Goal: Task Accomplishment & Management: Manage account settings

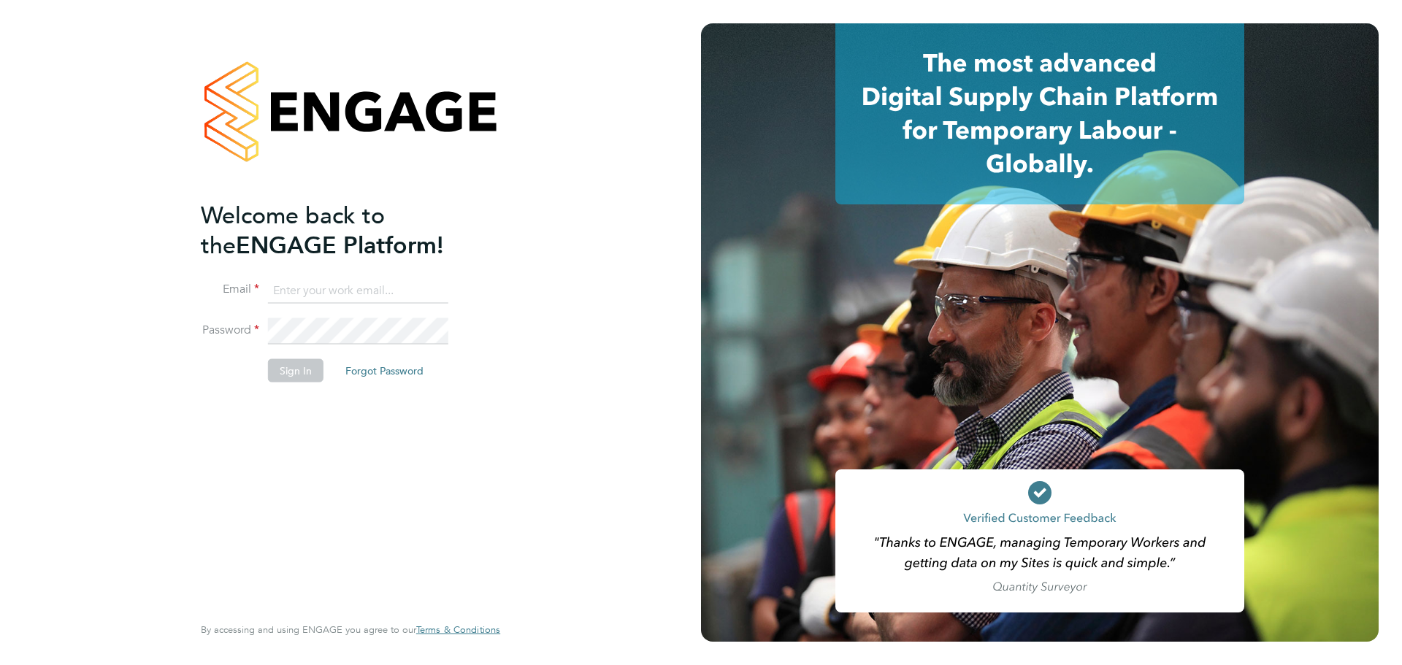
type input "[PERSON_NAME][EMAIL_ADDRESS][DOMAIN_NAME]"
click at [312, 363] on button "Sign In" at bounding box center [295, 369] width 55 height 23
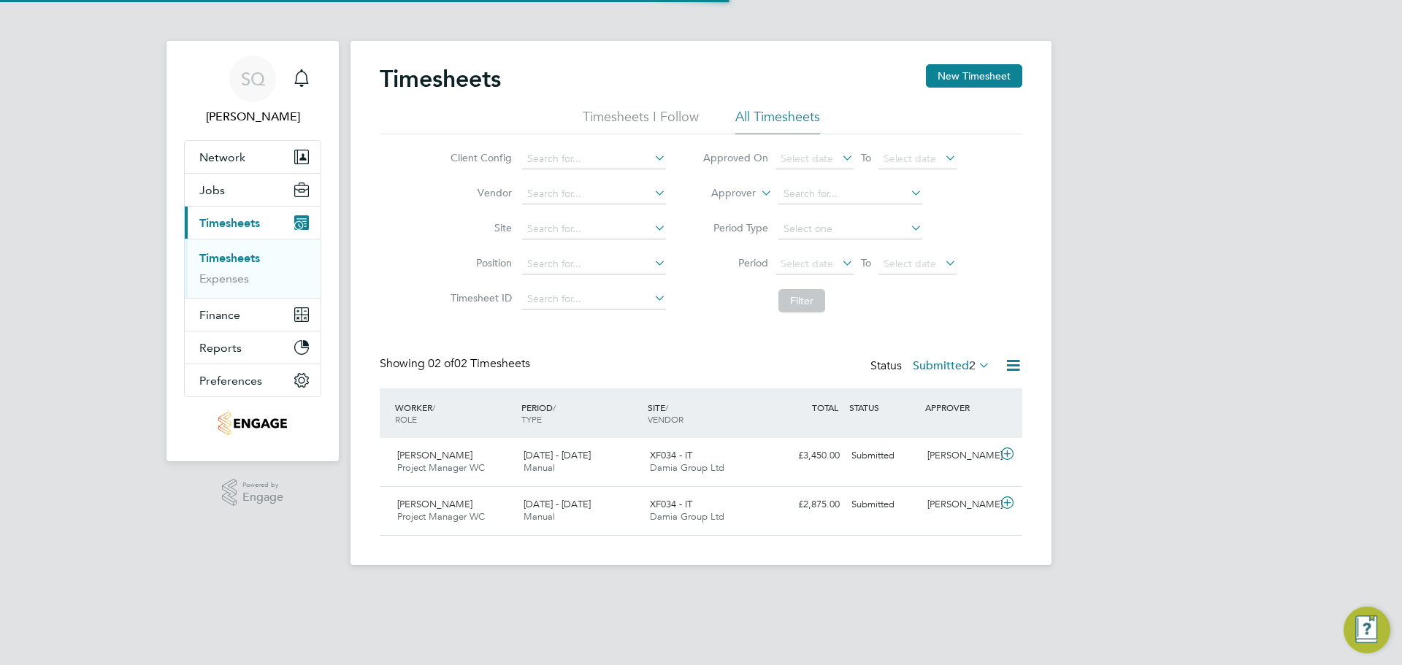
scroll to position [37, 127]
click at [750, 460] on div "XF034 - IT Damia Group Ltd" at bounding box center [707, 462] width 126 height 37
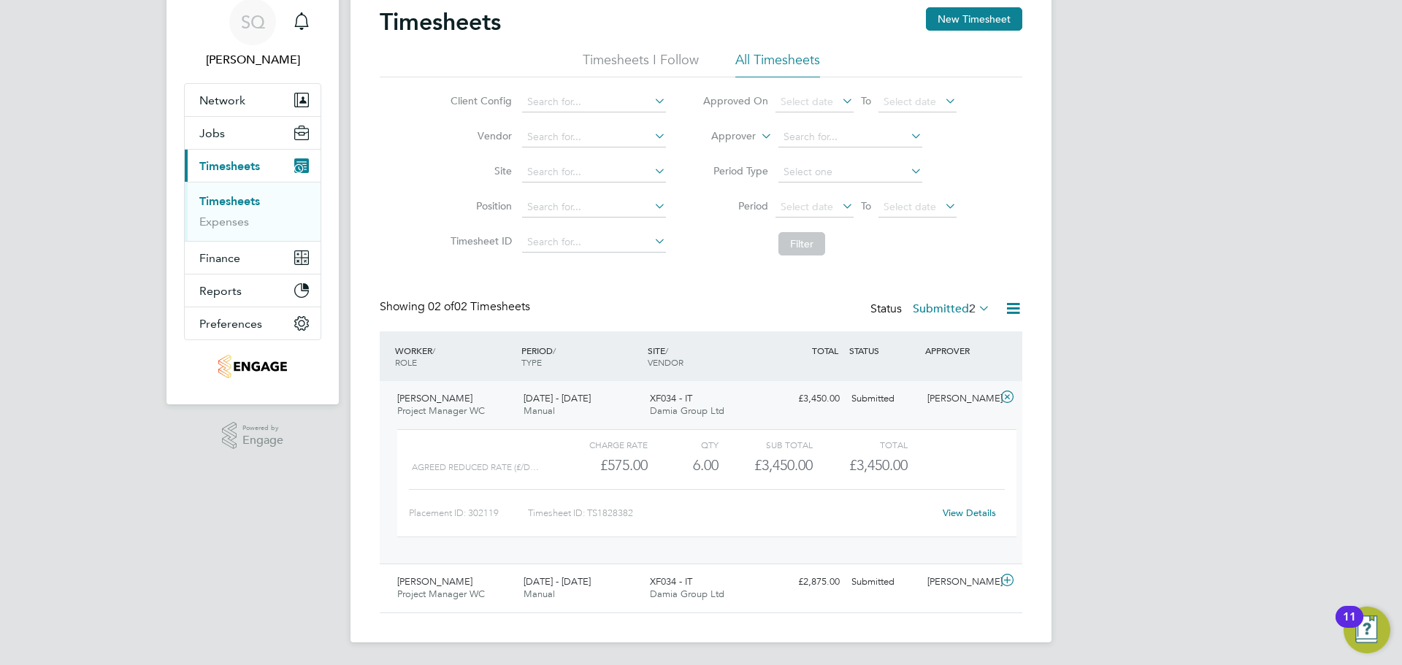
scroll to position [58, 0]
click at [951, 514] on link "View Details" at bounding box center [968, 512] width 53 height 12
click at [251, 26] on span "SQ" at bounding box center [253, 21] width 24 height 19
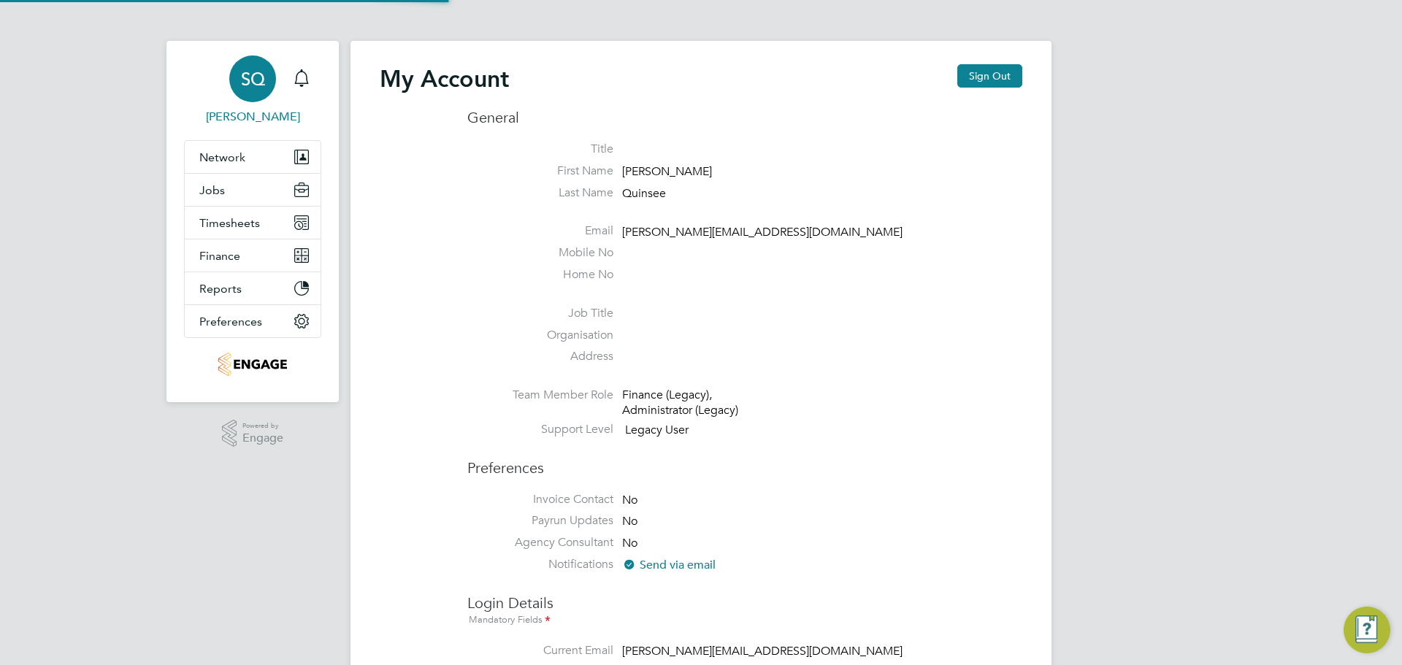
type input "sam.quinsee@damiagroup.com"
click at [991, 78] on button "Sign Out" at bounding box center [989, 75] width 65 height 23
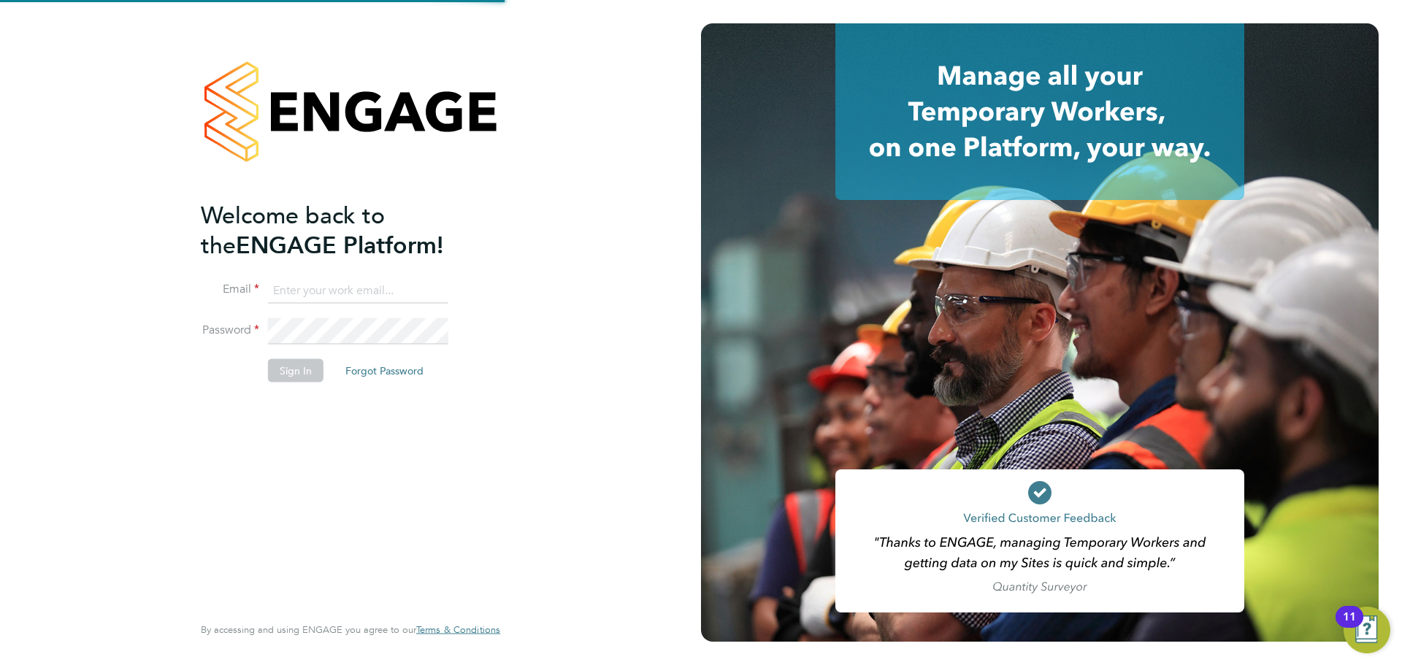
type input "sam.quinsee@damiagroup.com"
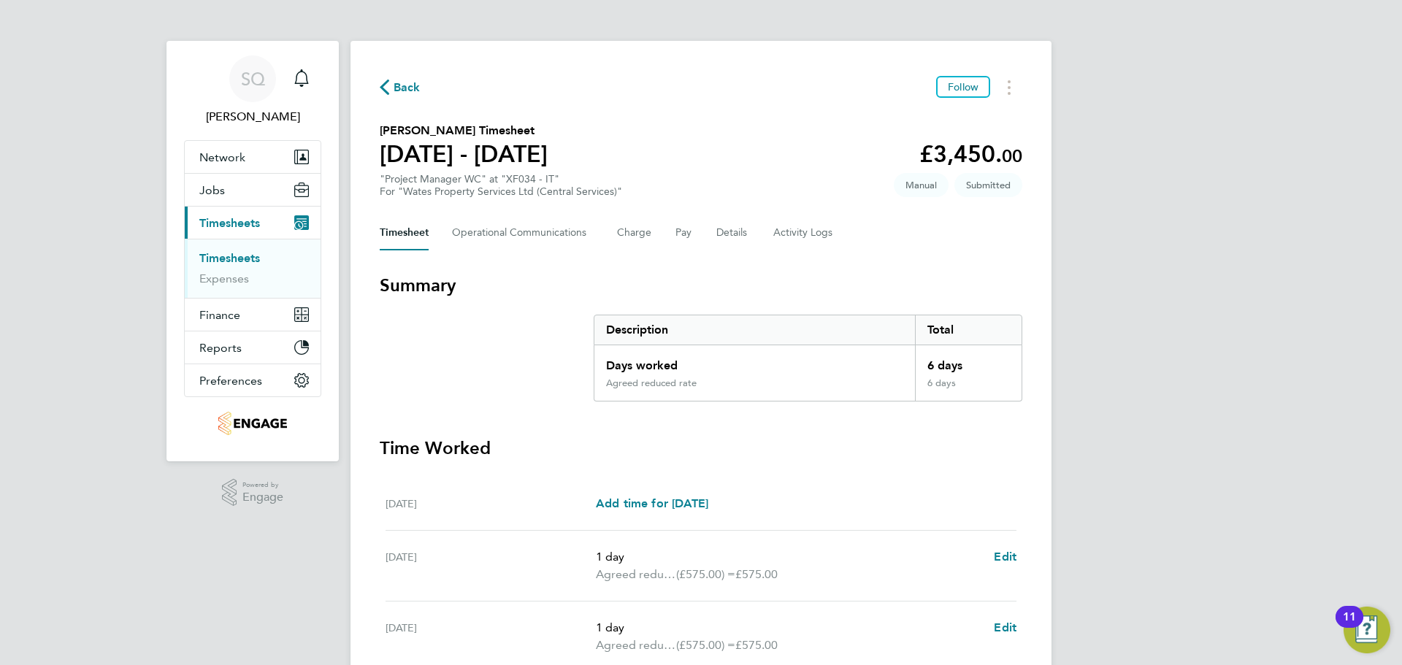
click at [402, 90] on span "Back" at bounding box center [406, 88] width 27 height 18
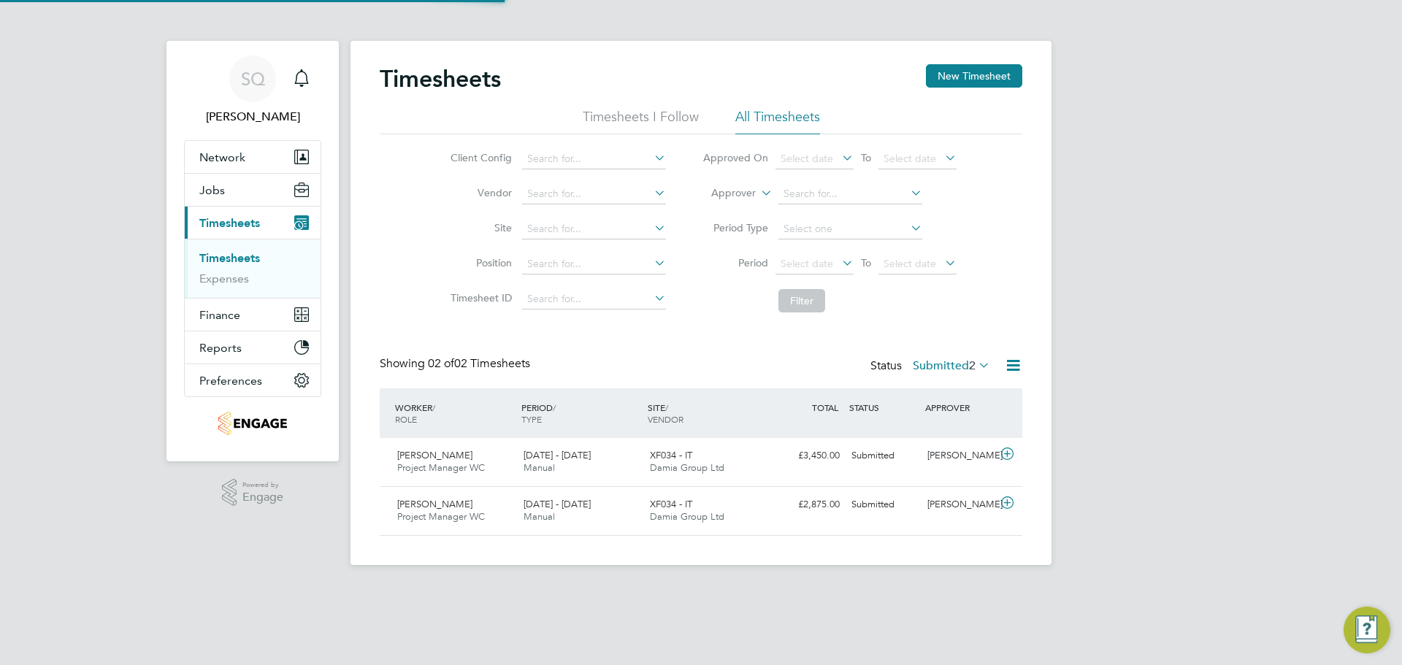
scroll to position [37, 127]
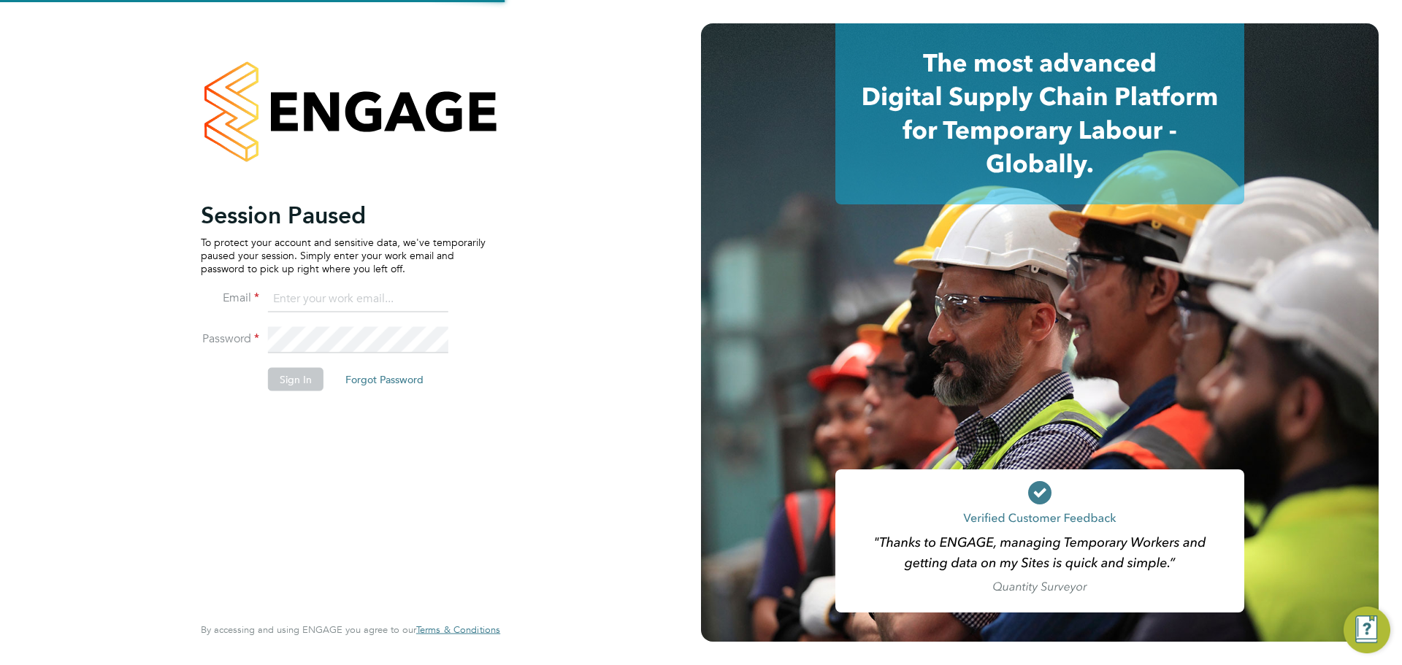
type input "[PERSON_NAME][EMAIL_ADDRESS][DOMAIN_NAME]"
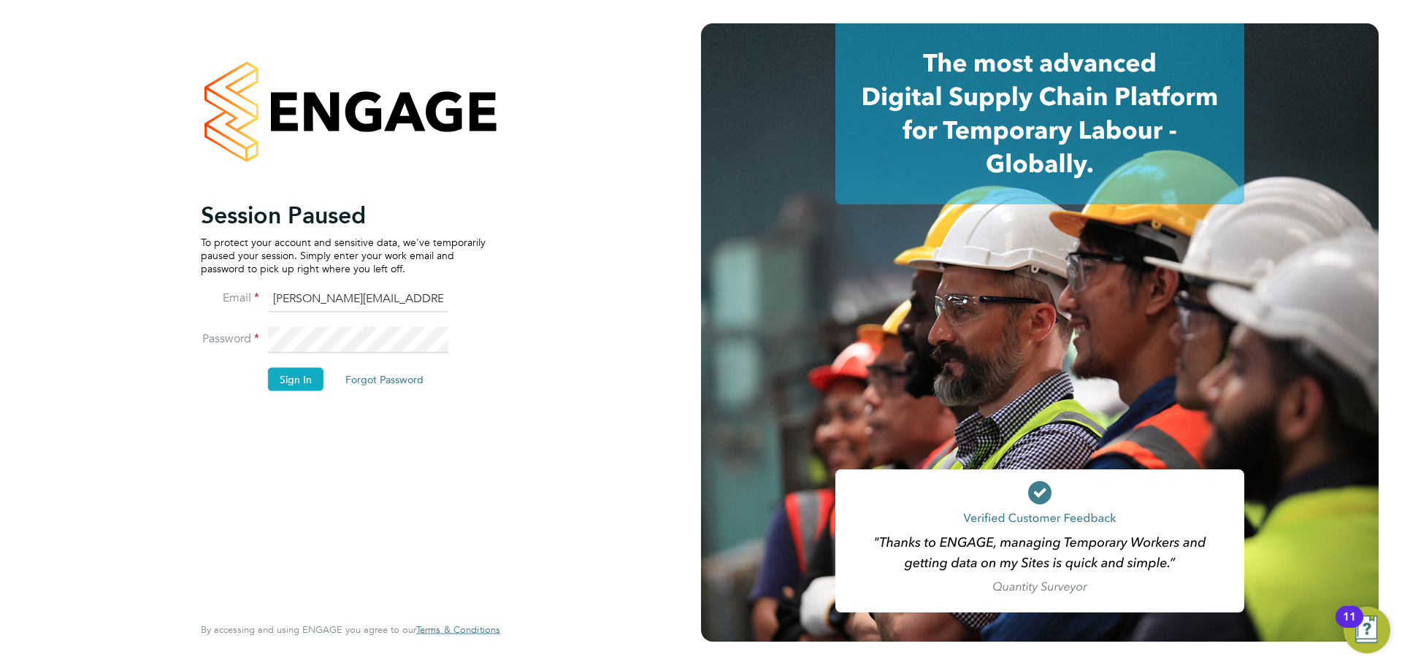
click at [291, 379] on button "Sign In" at bounding box center [295, 378] width 55 height 23
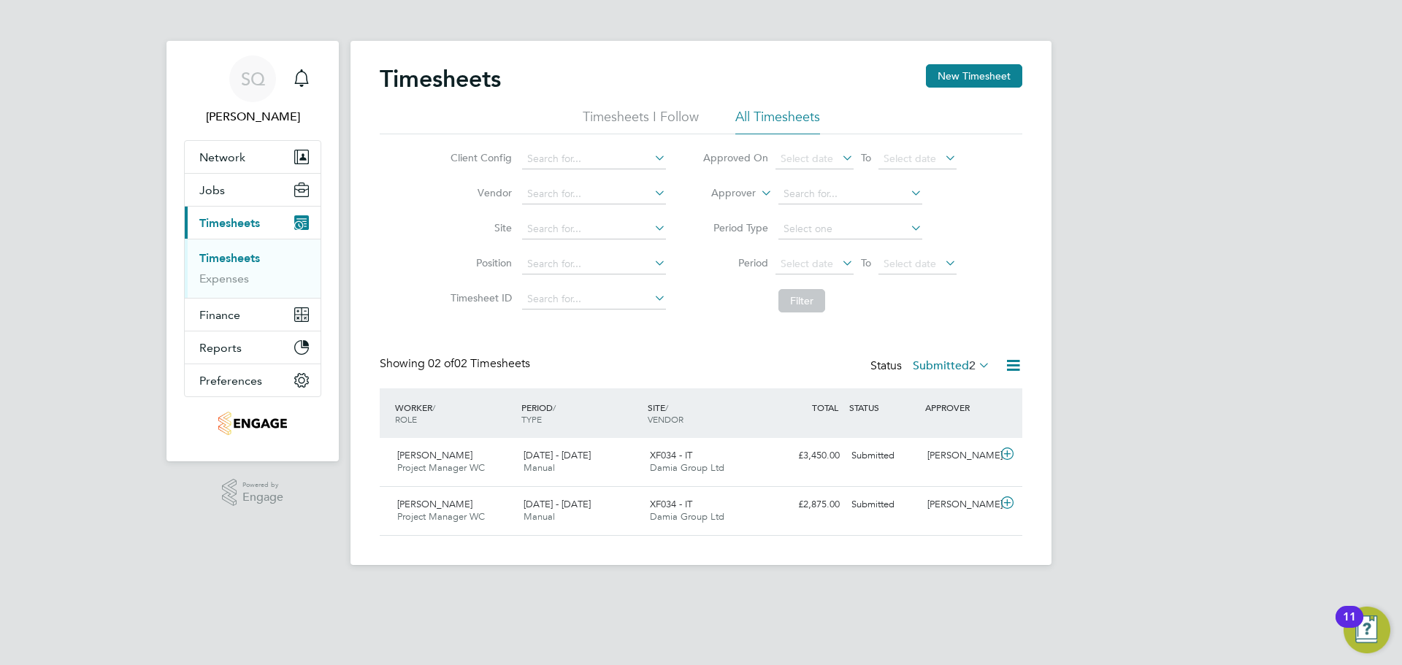
scroll to position [37, 127]
click at [123, 75] on div "SQ Sam Quinsee Notifications Applications: Network Team Members Businesses Site…" at bounding box center [701, 294] width 1402 height 588
click at [957, 363] on label "Submitted 2" at bounding box center [951, 365] width 77 height 15
click at [971, 451] on li "Approved" at bounding box center [948, 453] width 67 height 20
click at [257, 68] on div "SQ" at bounding box center [252, 78] width 47 height 47
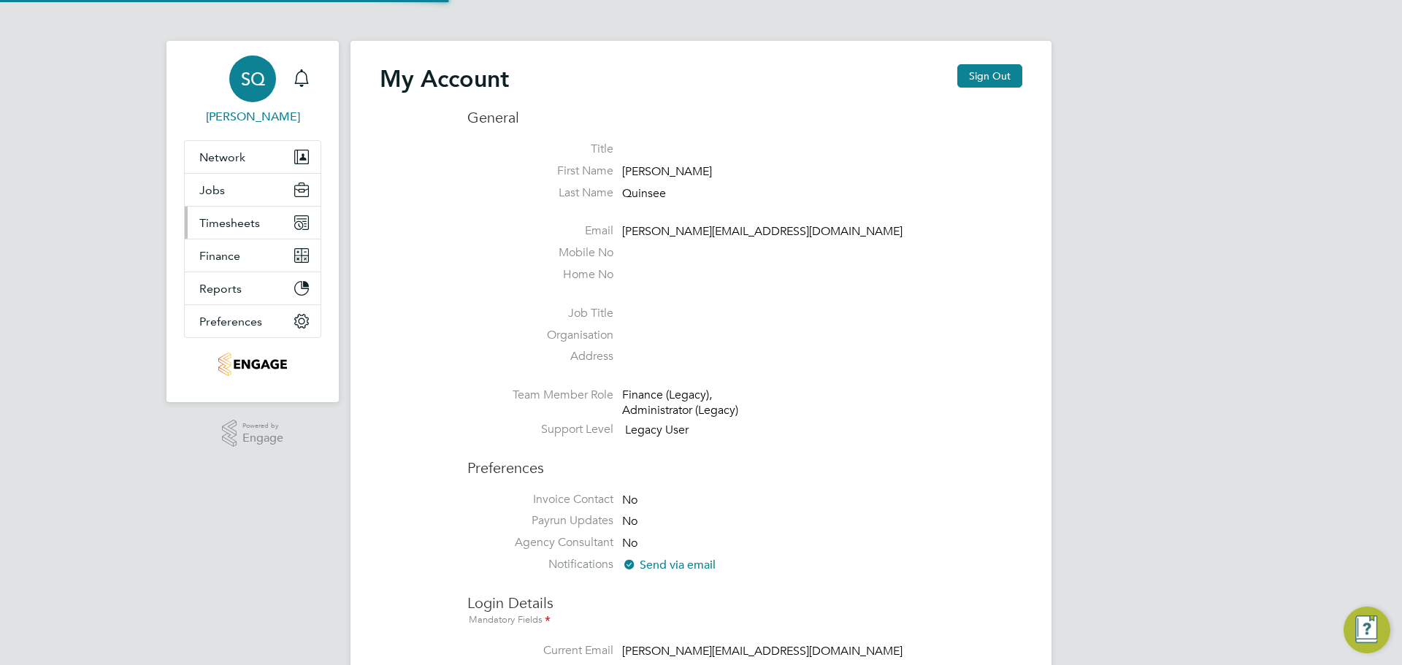
type input "sam.quinsee@damiagroup.com"
click at [994, 66] on div "My Account Sign Out General Title First Name Sam Last Name Quinsee Email sam.qu…" at bounding box center [700, 651] width 701 height 1220
click at [996, 74] on button "Sign Out" at bounding box center [989, 75] width 65 height 23
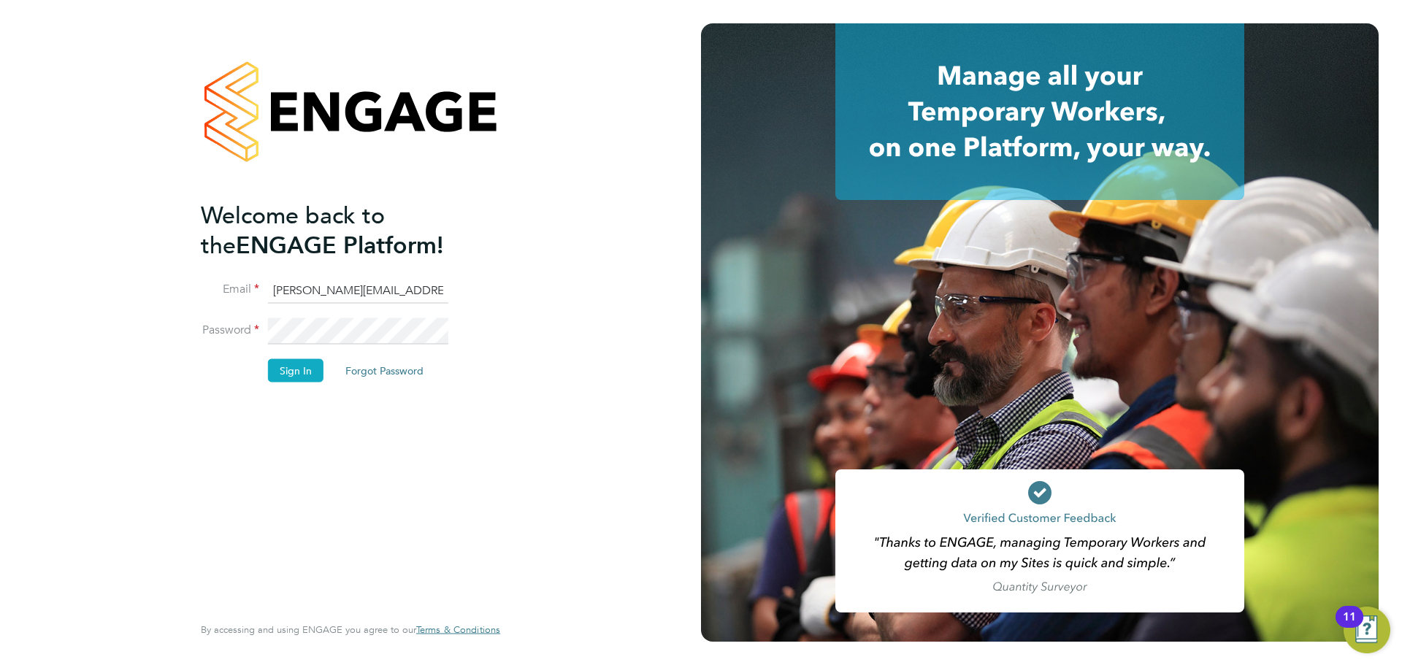
click at [291, 374] on button "Sign In" at bounding box center [295, 369] width 55 height 23
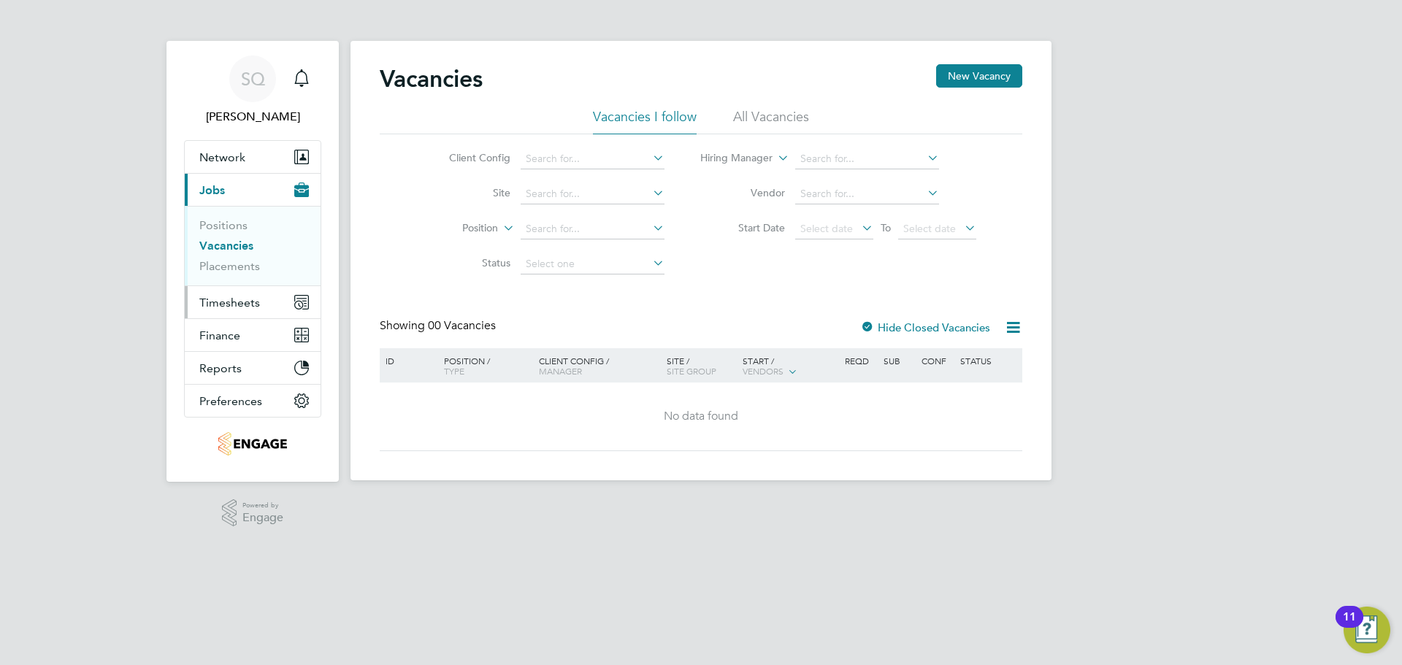
click at [228, 309] on span "Timesheets" at bounding box center [229, 303] width 61 height 14
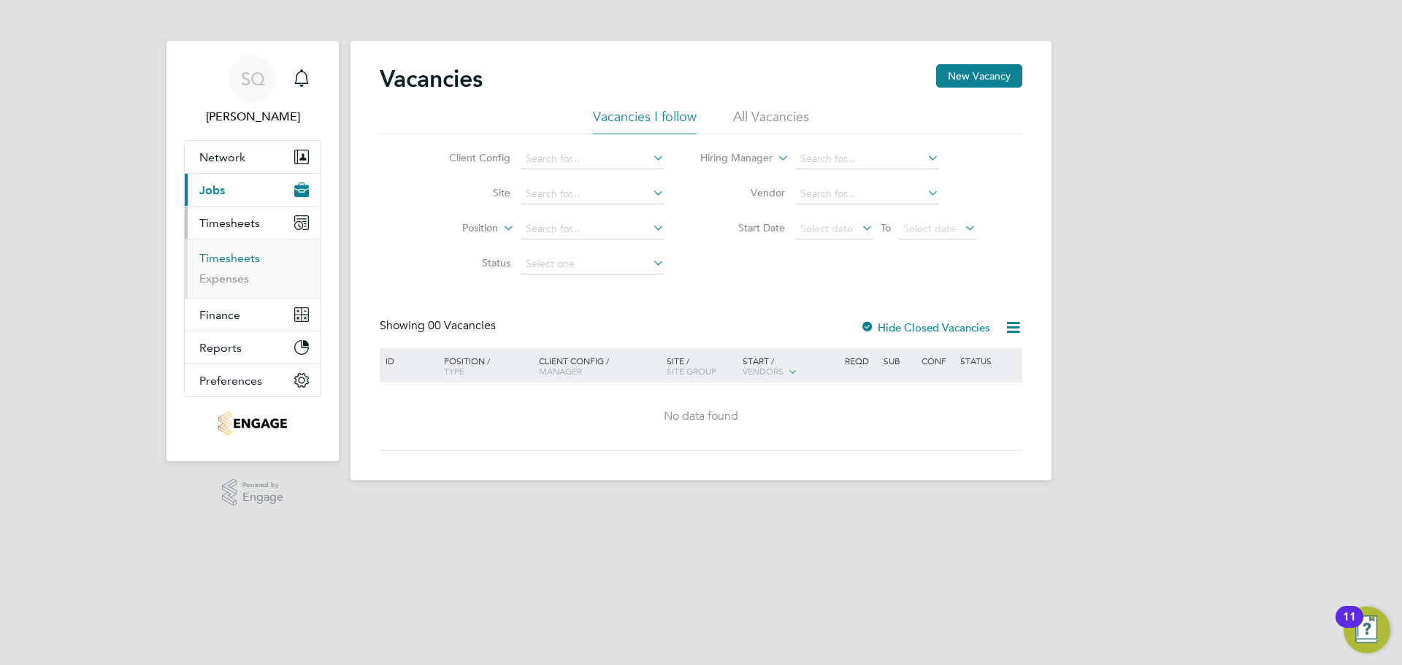
click at [230, 256] on link "Timesheets" at bounding box center [229, 258] width 61 height 14
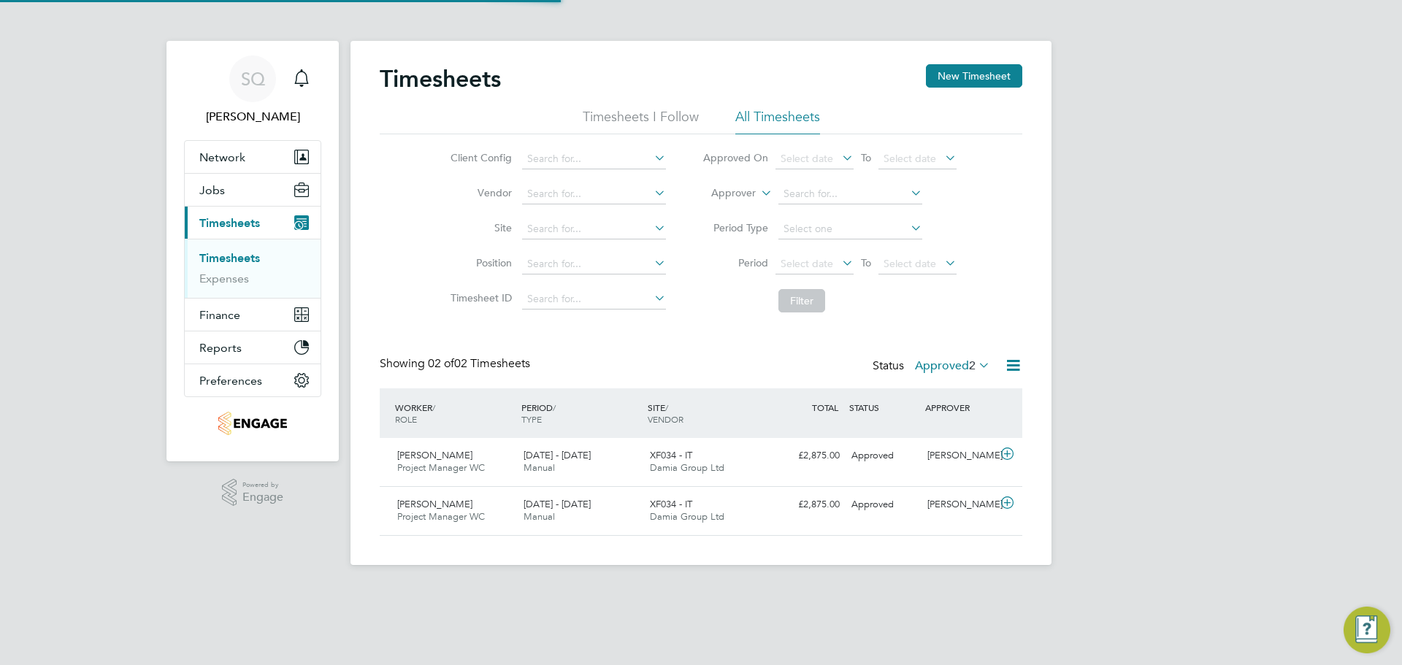
scroll to position [37, 127]
click at [939, 366] on label "Approved 2" at bounding box center [952, 365] width 75 height 15
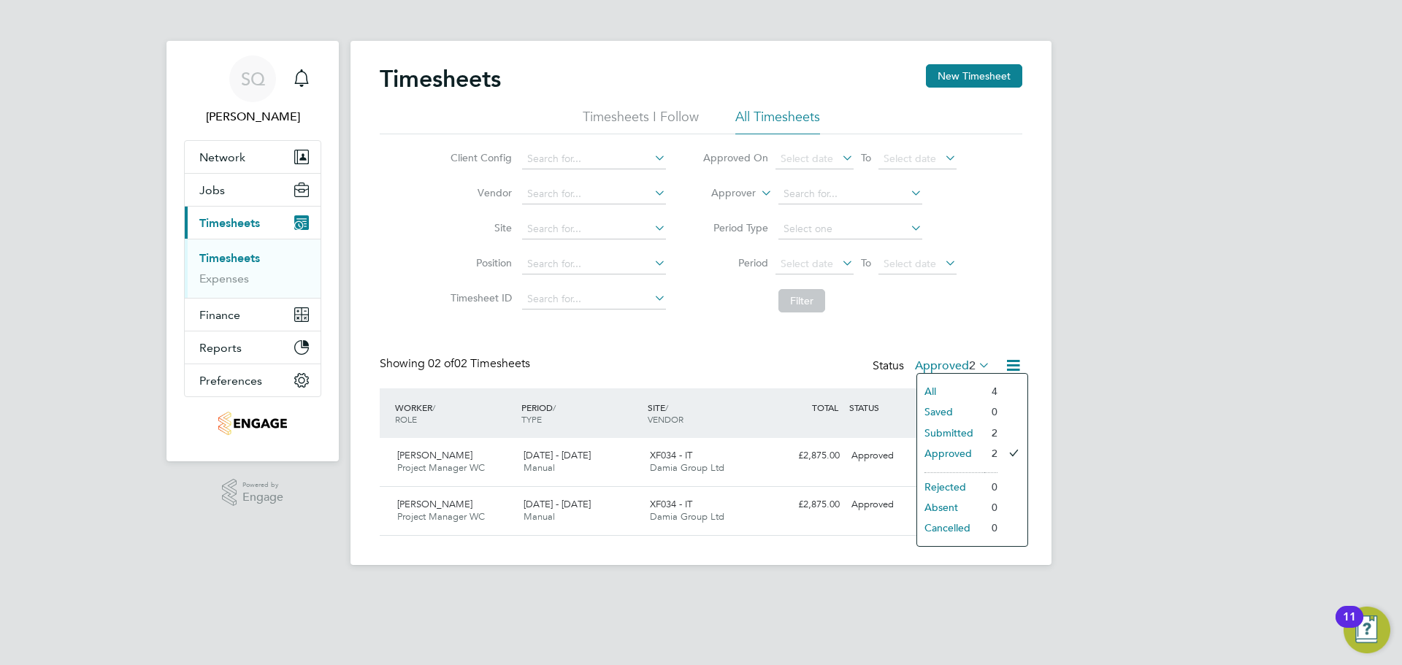
click at [940, 426] on li "Submitted" at bounding box center [950, 433] width 67 height 20
click at [941, 366] on label "Submitted 2" at bounding box center [951, 365] width 77 height 15
click at [968, 448] on li "Approved" at bounding box center [948, 453] width 67 height 20
click at [947, 369] on label "Approved 2" at bounding box center [952, 365] width 75 height 15
click at [945, 427] on li "Submitted" at bounding box center [950, 433] width 67 height 20
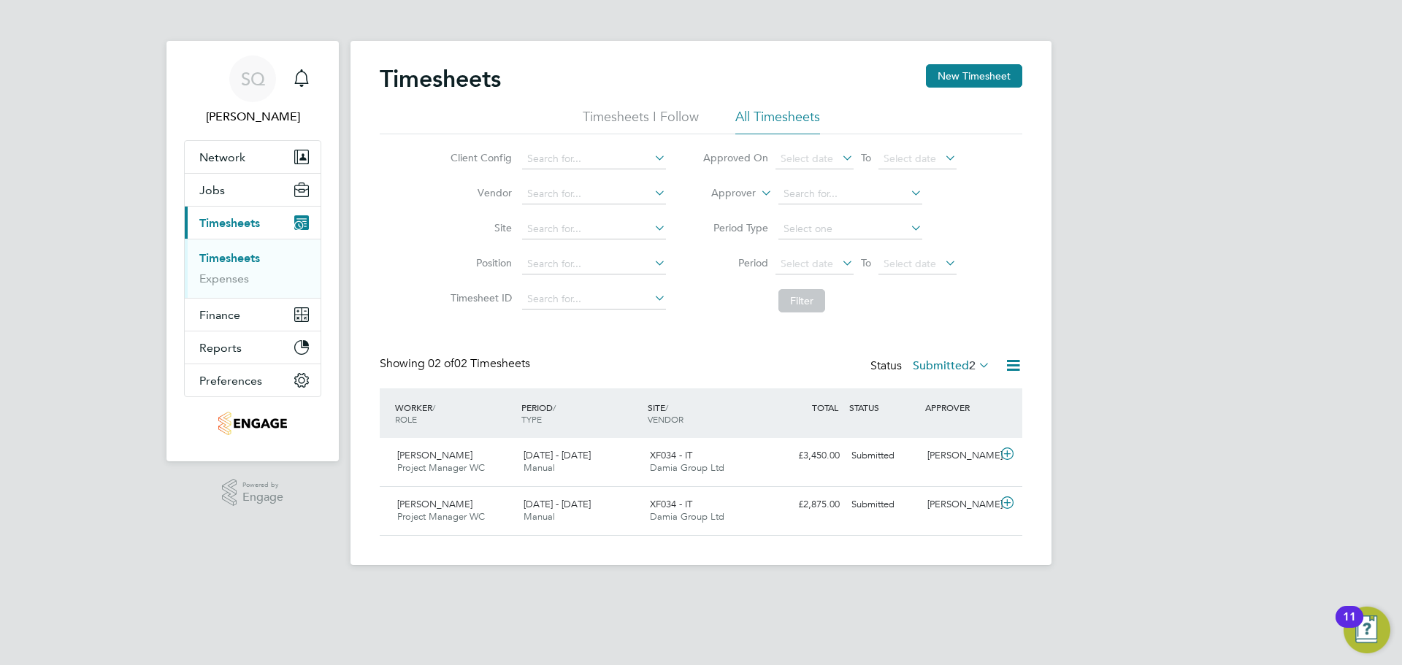
click at [927, 367] on label "Submitted 2" at bounding box center [951, 365] width 77 height 15
click at [940, 450] on li "Approved" at bounding box center [948, 453] width 67 height 20
click at [496, 531] on div "Robin Walker Project Manager WC 30 Aug - 5 Sep 2025 30 Aug - 5 Sep 2025 Manual …" at bounding box center [701, 510] width 642 height 49
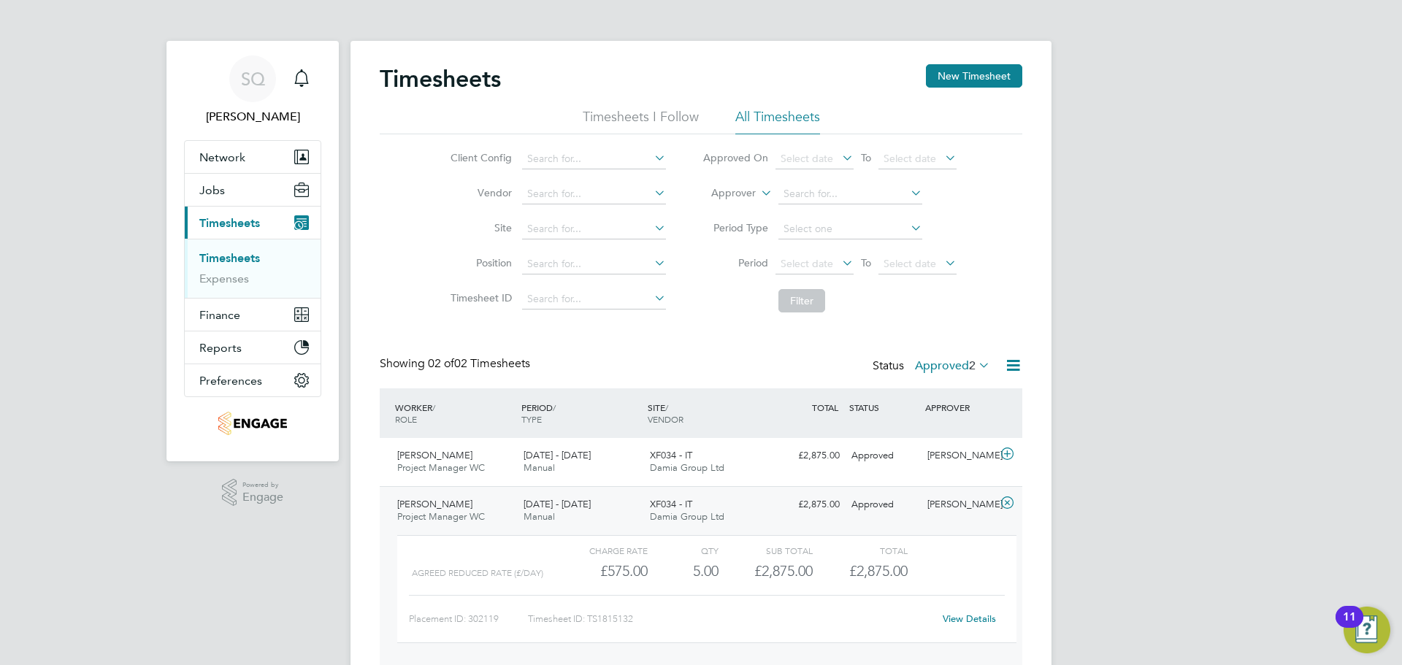
scroll to position [58, 0]
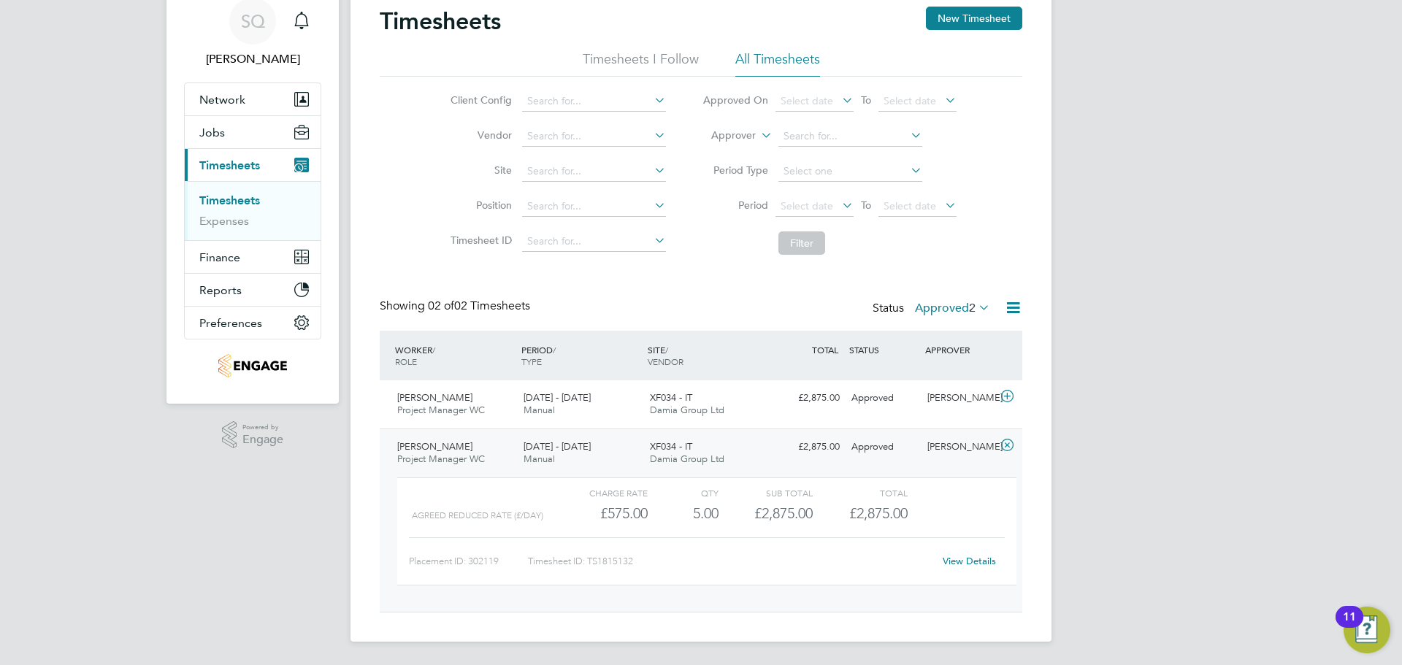
click at [969, 304] on span "2" at bounding box center [972, 308] width 7 height 15
click at [958, 375] on li "Submitted" at bounding box center [950, 375] width 67 height 20
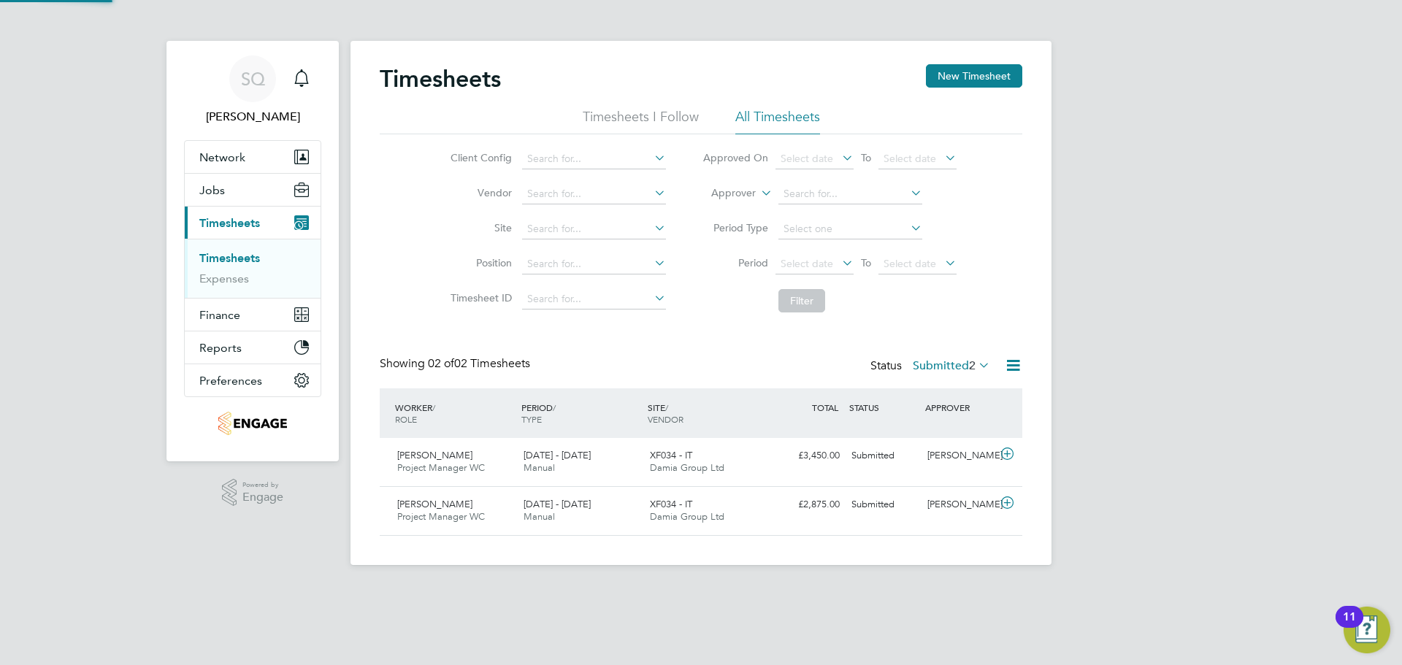
scroll to position [37, 127]
click at [959, 368] on label "Submitted 2" at bounding box center [951, 365] width 77 height 15
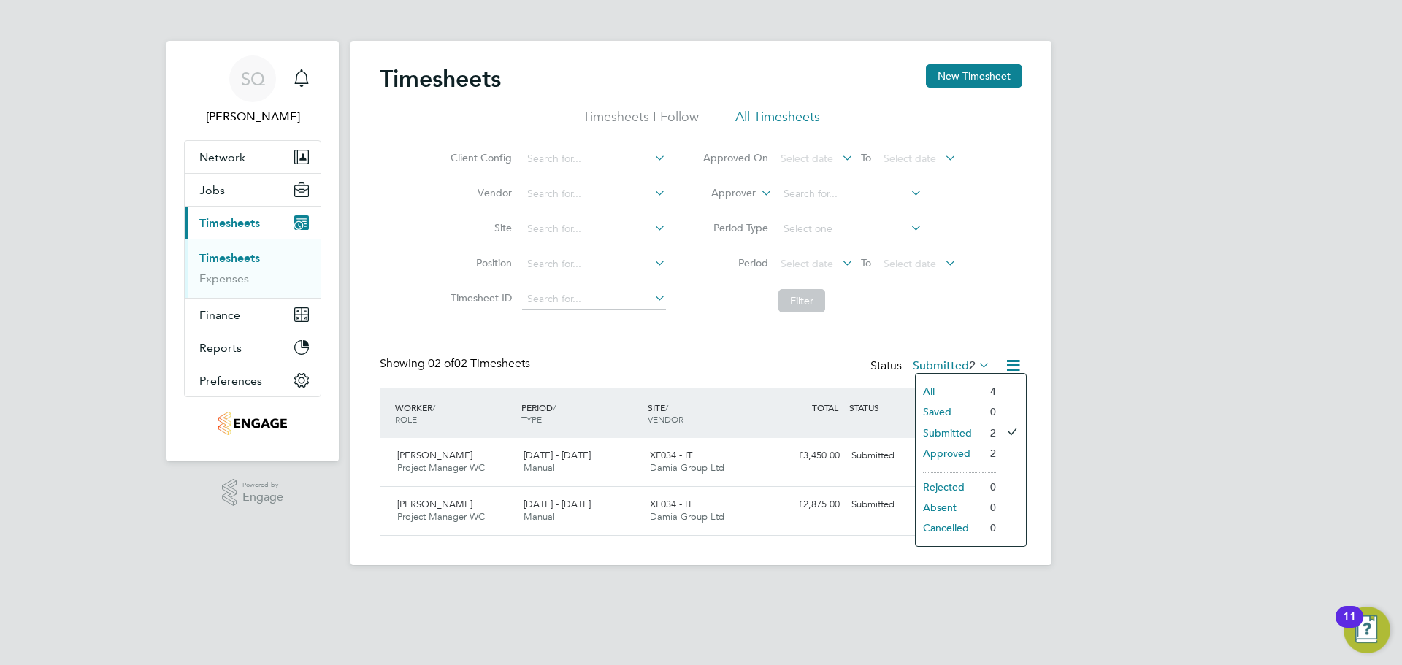
click at [946, 456] on li "Approved" at bounding box center [948, 453] width 67 height 20
click at [948, 379] on div "Showing 02 of 02 Timesheets Status Approved 2" at bounding box center [701, 372] width 642 height 32
click at [950, 368] on label "Approved 2" at bounding box center [952, 365] width 75 height 15
click at [959, 428] on li "Submitted" at bounding box center [950, 433] width 67 height 20
click at [969, 362] on span "2" at bounding box center [972, 365] width 7 height 15
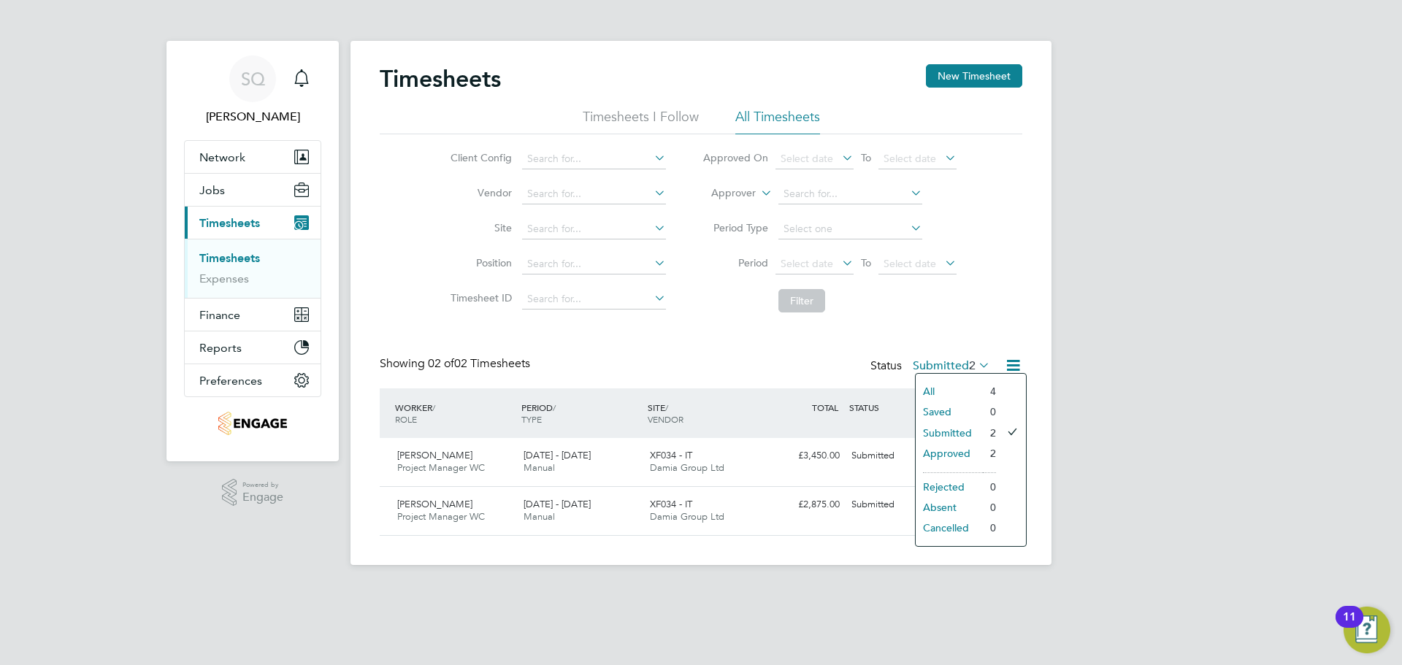
click at [946, 456] on li "Approved" at bounding box center [948, 453] width 67 height 20
click at [578, 510] on div "30 Aug - 5 Sep 2025 Manual" at bounding box center [581, 511] width 126 height 37
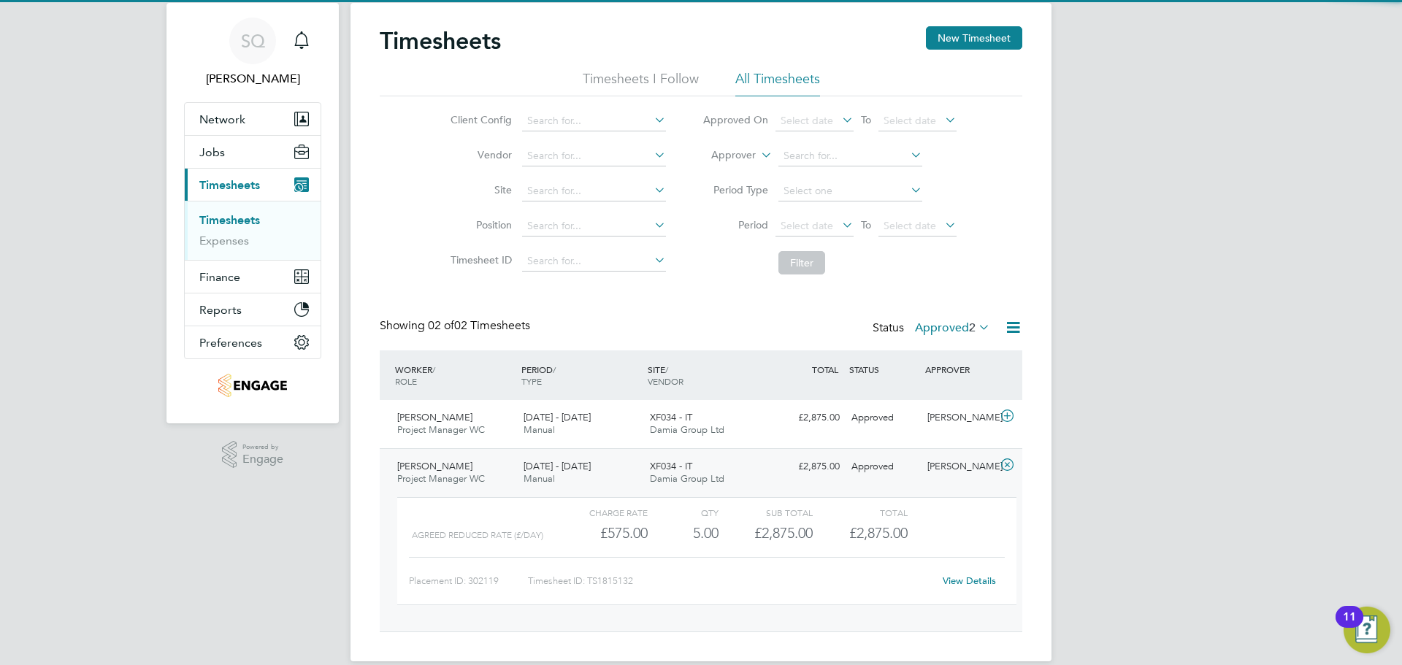
scroll to position [58, 0]
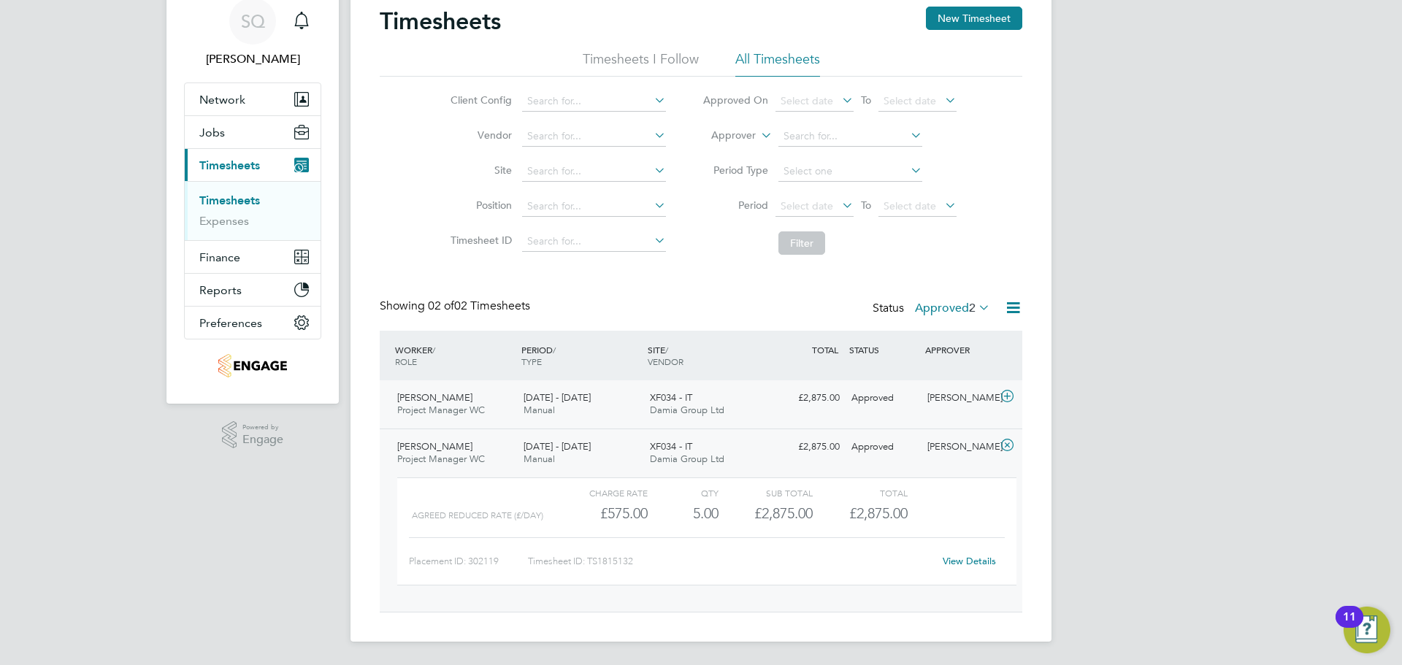
click at [566, 413] on div "6 - 12 Sep 2025 Manual" at bounding box center [581, 404] width 126 height 37
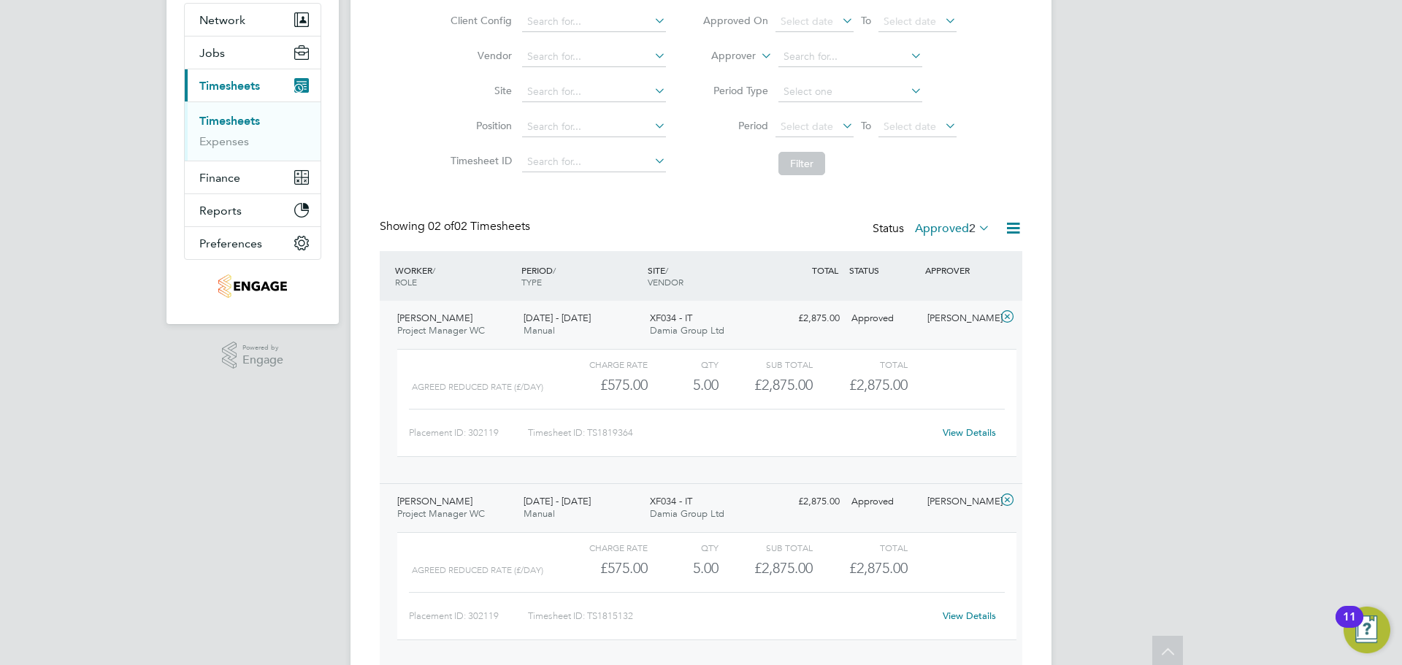
scroll to position [192, 0]
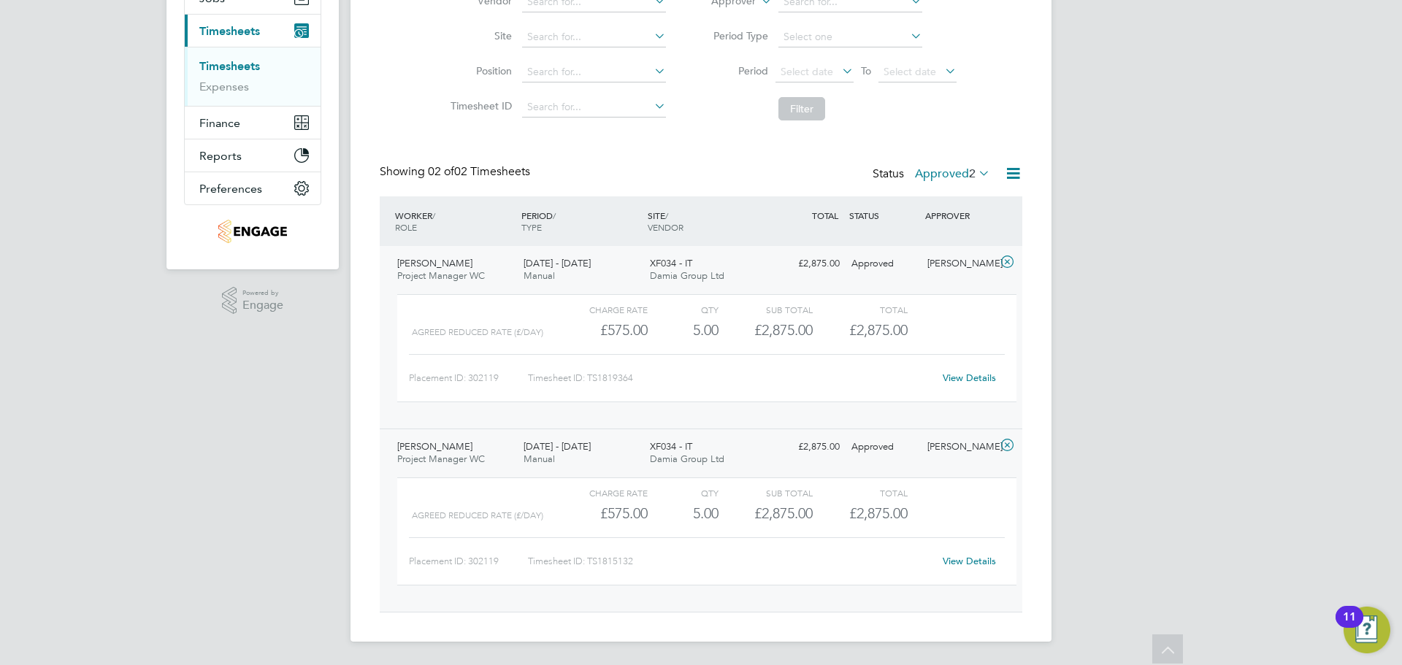
click at [956, 377] on link "View Details" at bounding box center [968, 378] width 53 height 12
click at [948, 372] on link "View Details" at bounding box center [968, 378] width 53 height 12
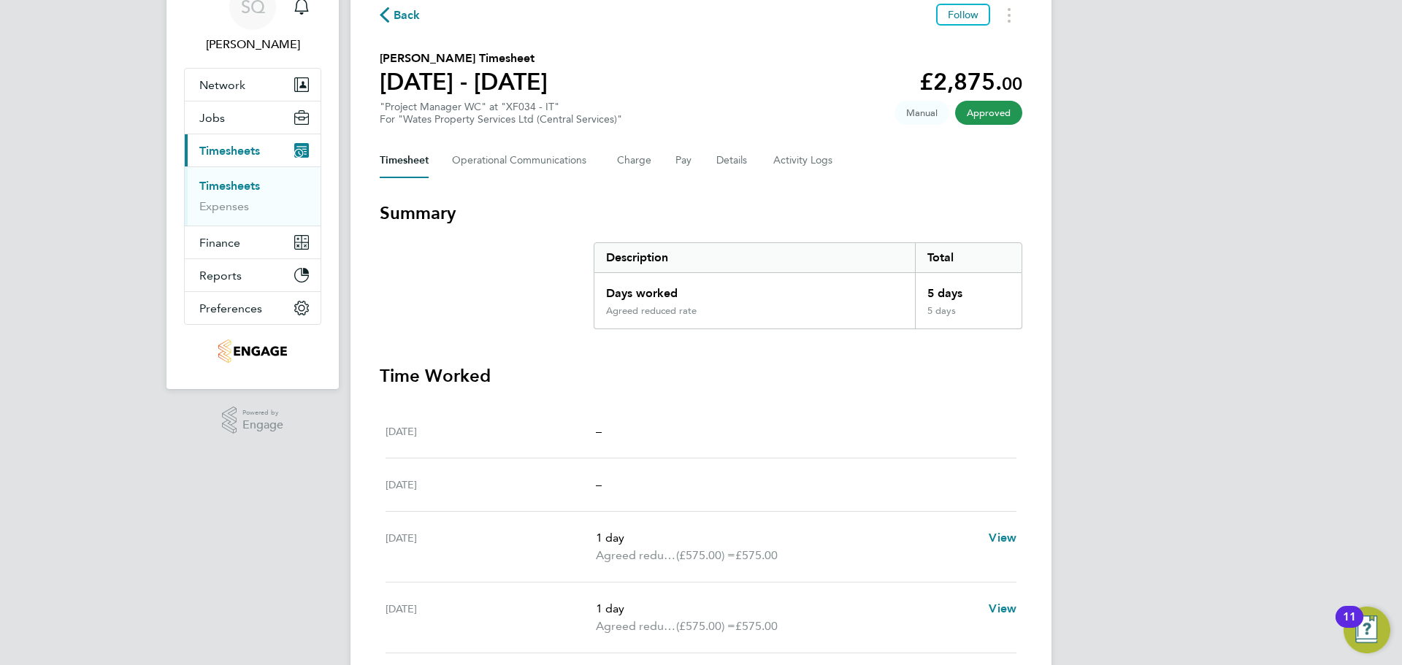
scroll to position [73, 0]
click at [398, 20] on span "Back" at bounding box center [406, 15] width 27 height 18
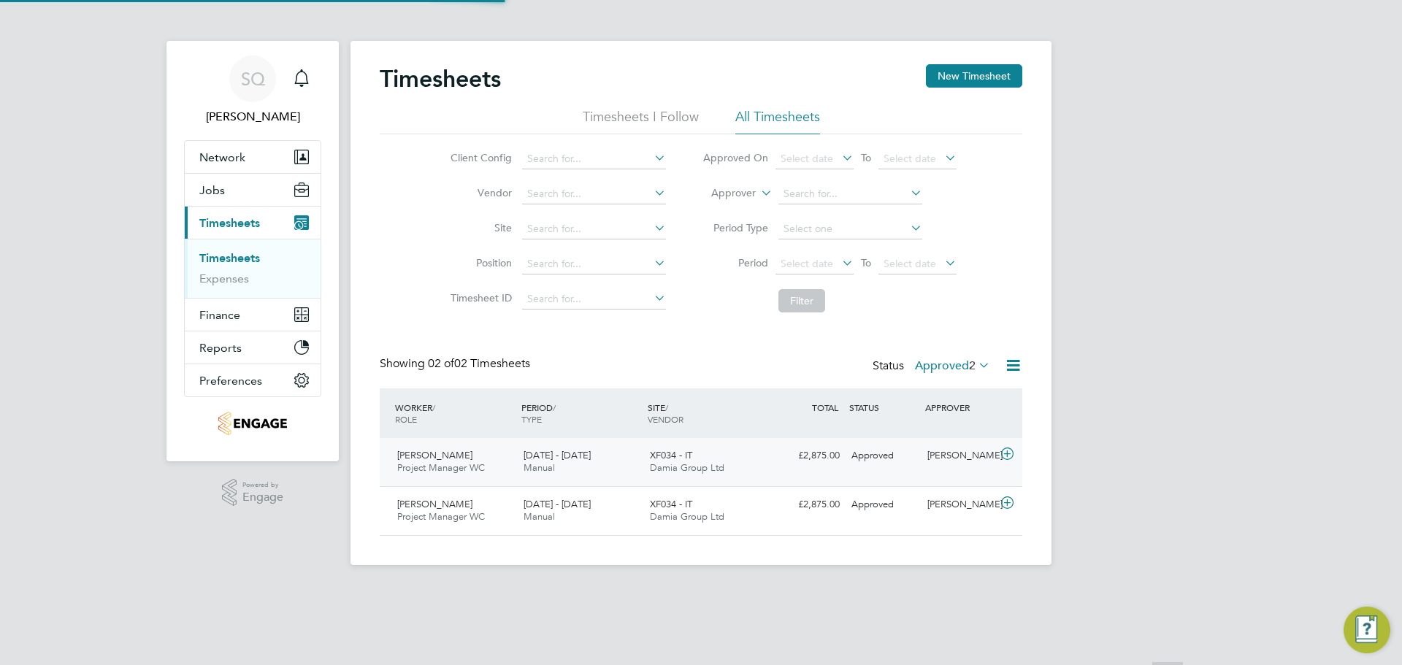
scroll to position [37, 127]
click at [867, 460] on div "Approved" at bounding box center [883, 456] width 76 height 24
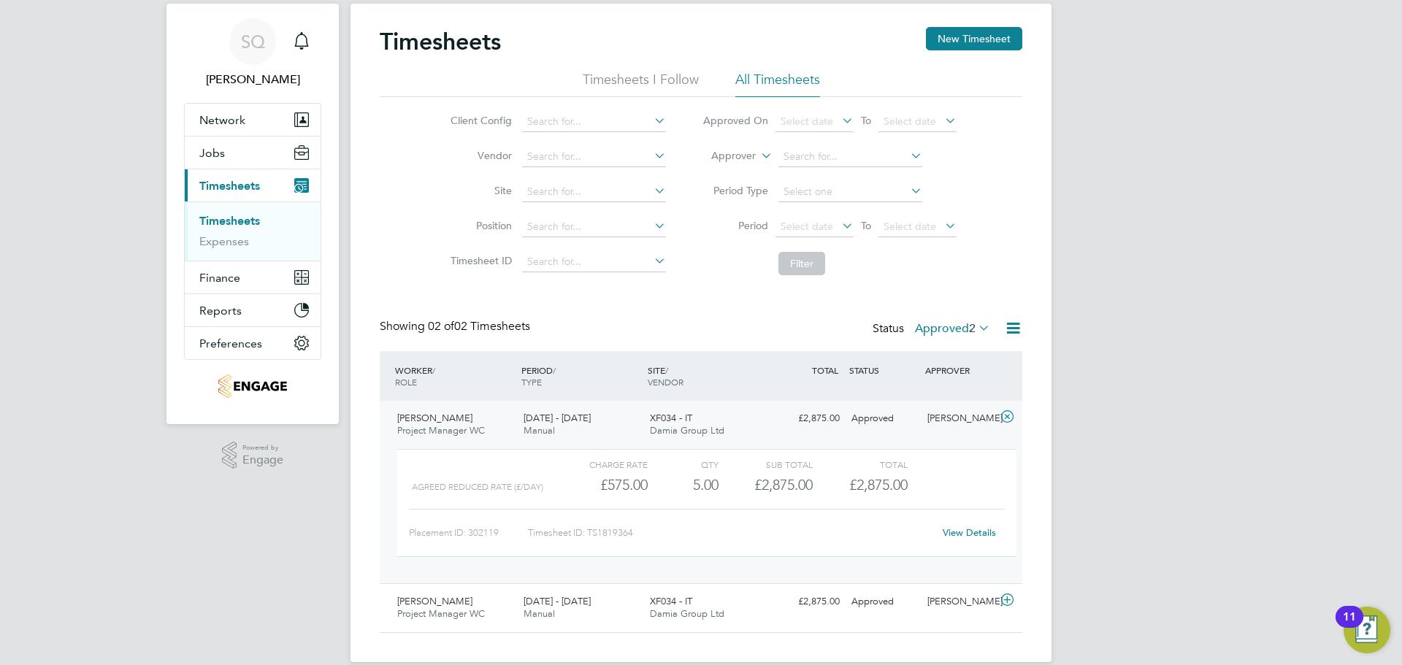
scroll to position [58, 0]
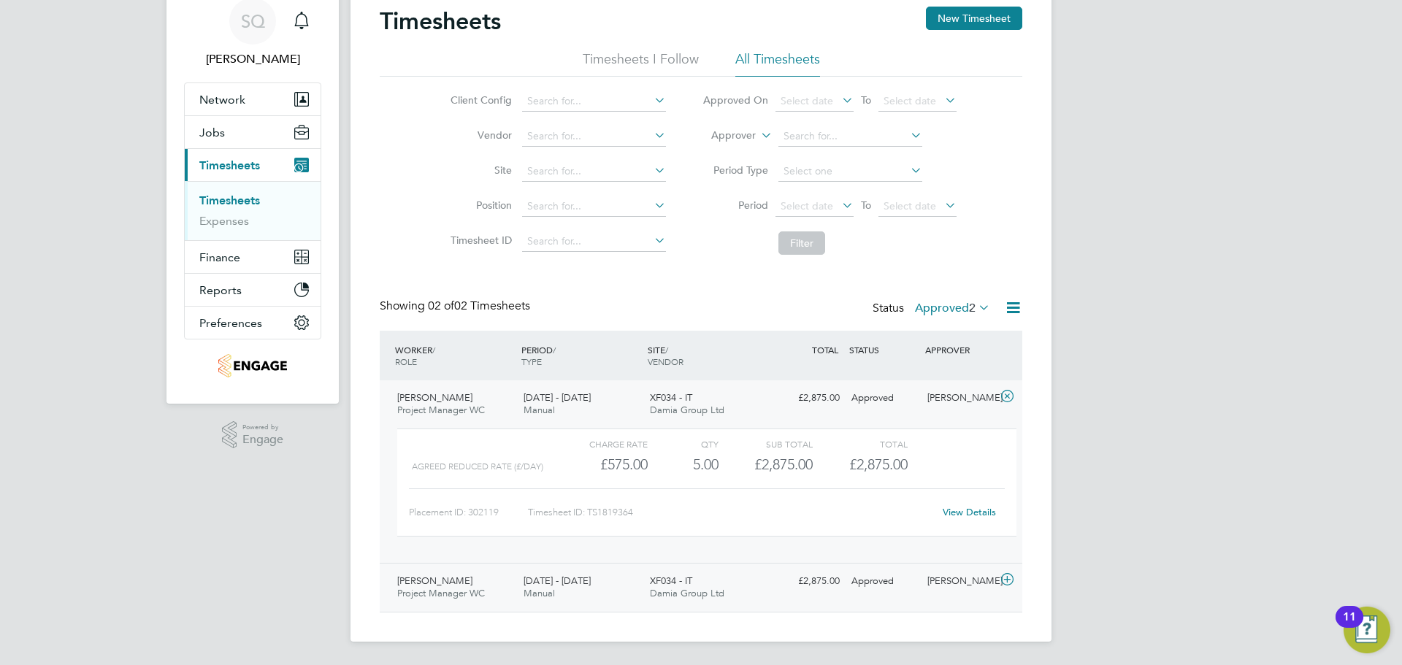
click at [849, 598] on div "Robin Walker Project Manager WC 30 Aug - 5 Sep 2025 30 Aug - 5 Sep 2025 Manual …" at bounding box center [701, 587] width 642 height 49
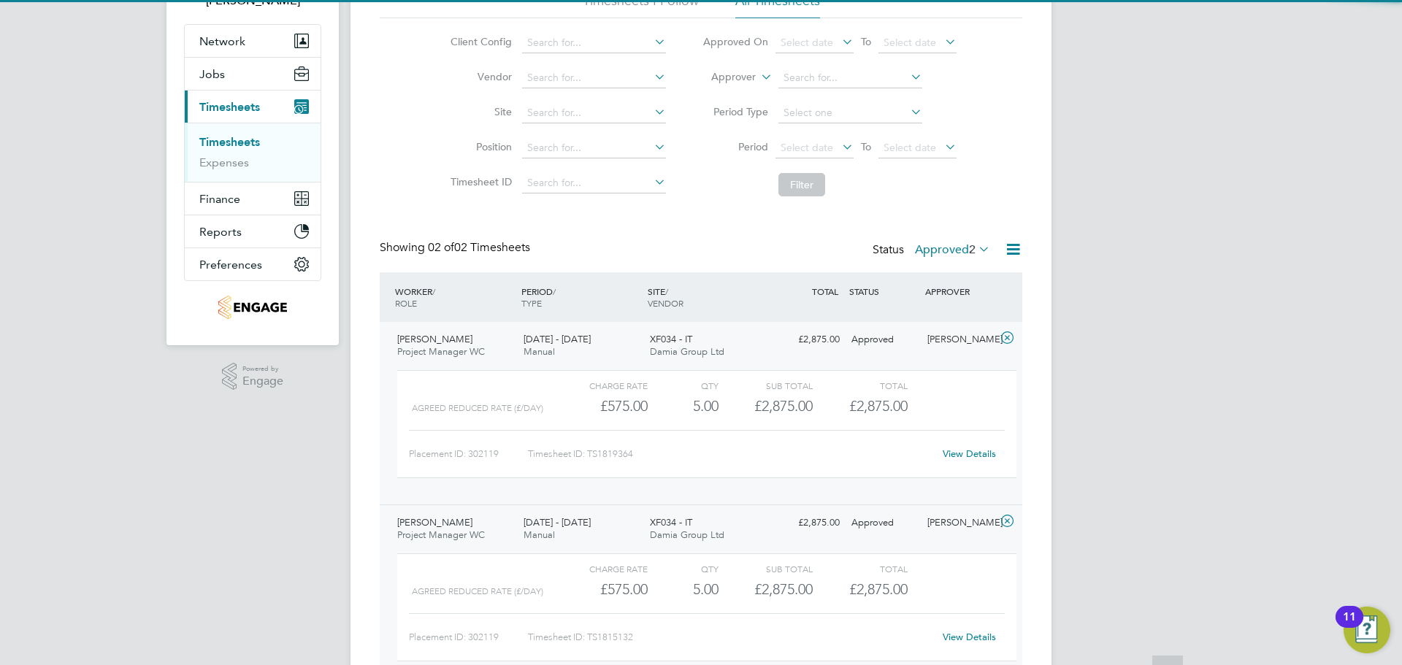
scroll to position [192, 0]
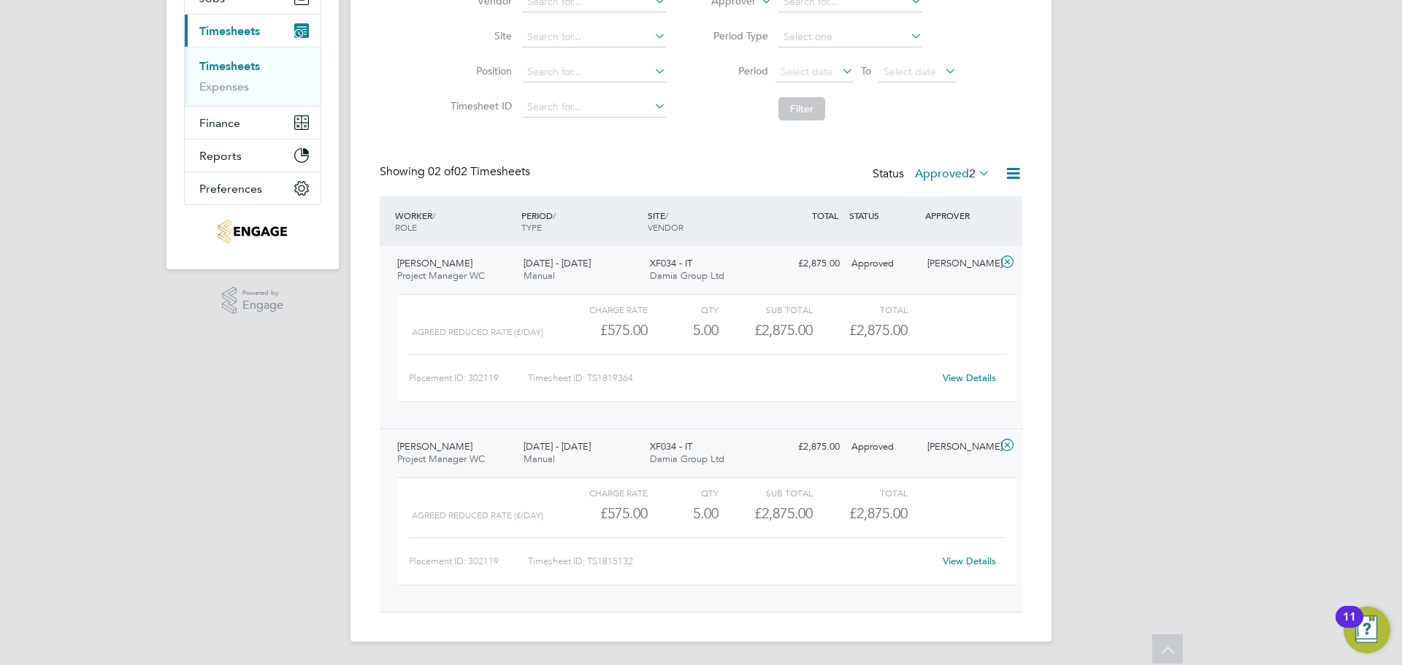
click at [950, 566] on link "View Details" at bounding box center [968, 561] width 53 height 12
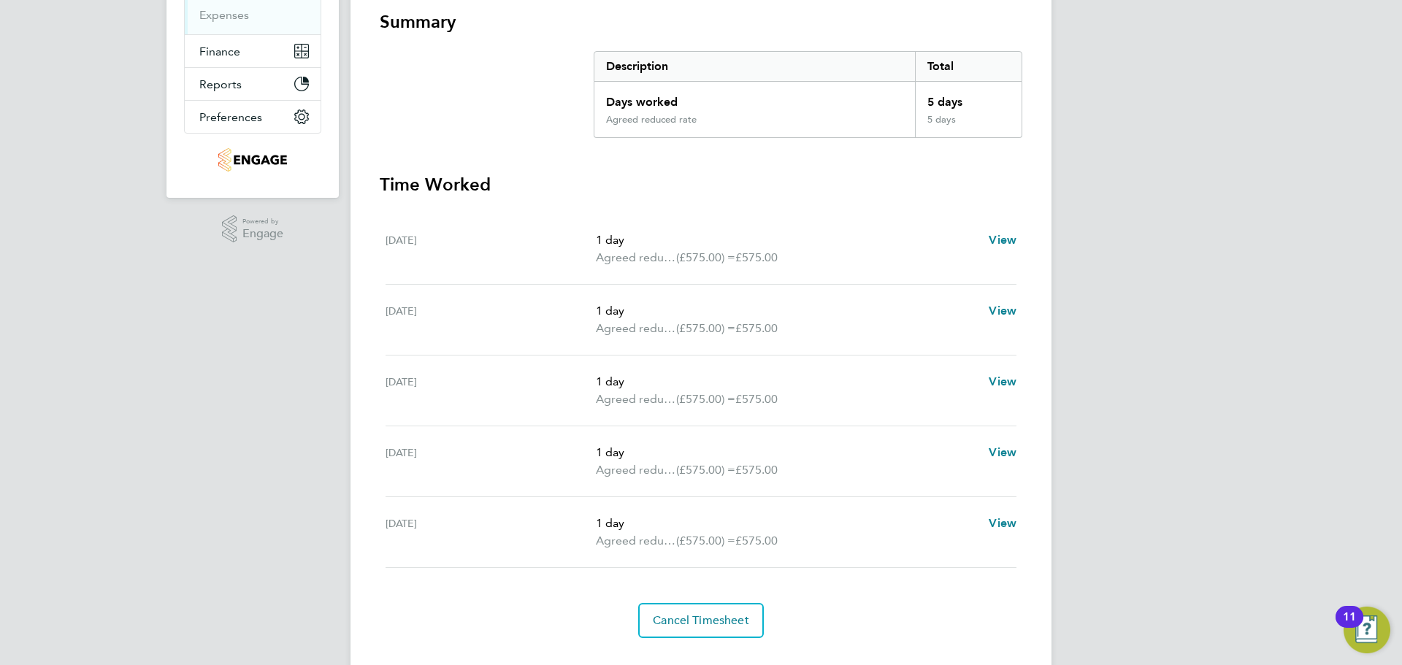
scroll to position [292, 0]
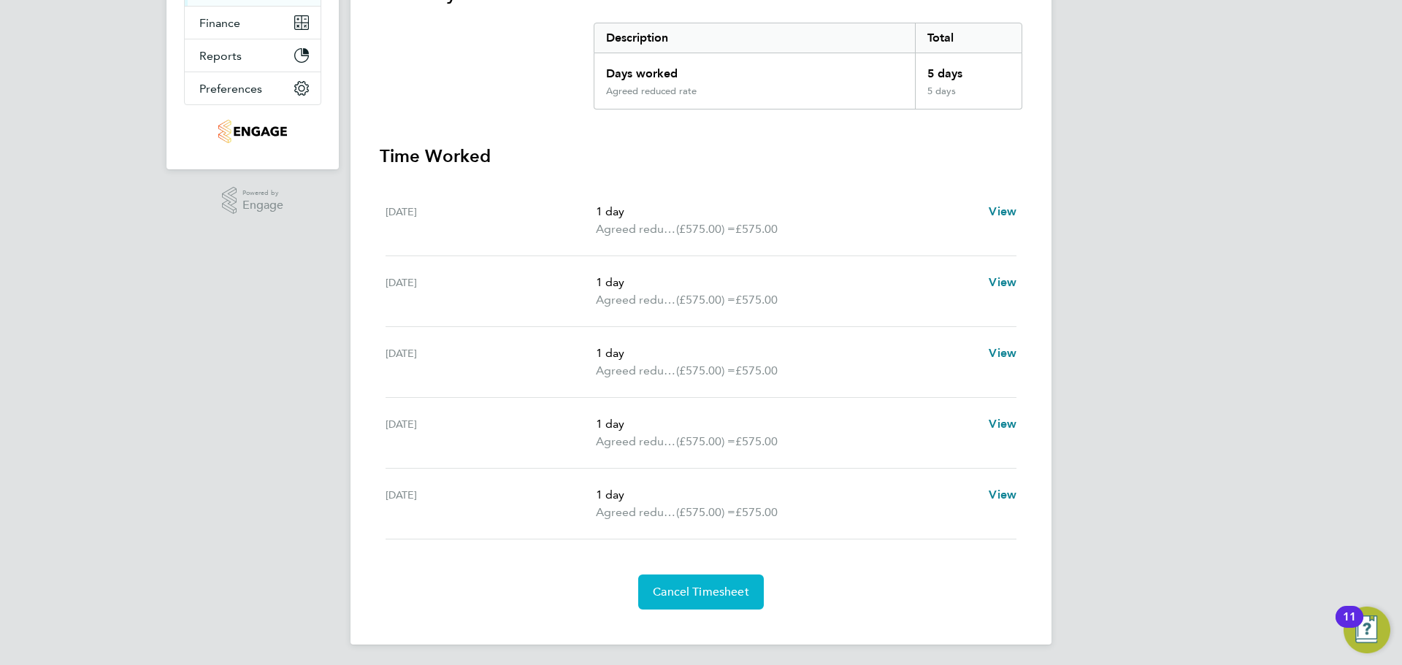
click at [703, 599] on button "Cancel Timesheet" at bounding box center [701, 592] width 126 height 35
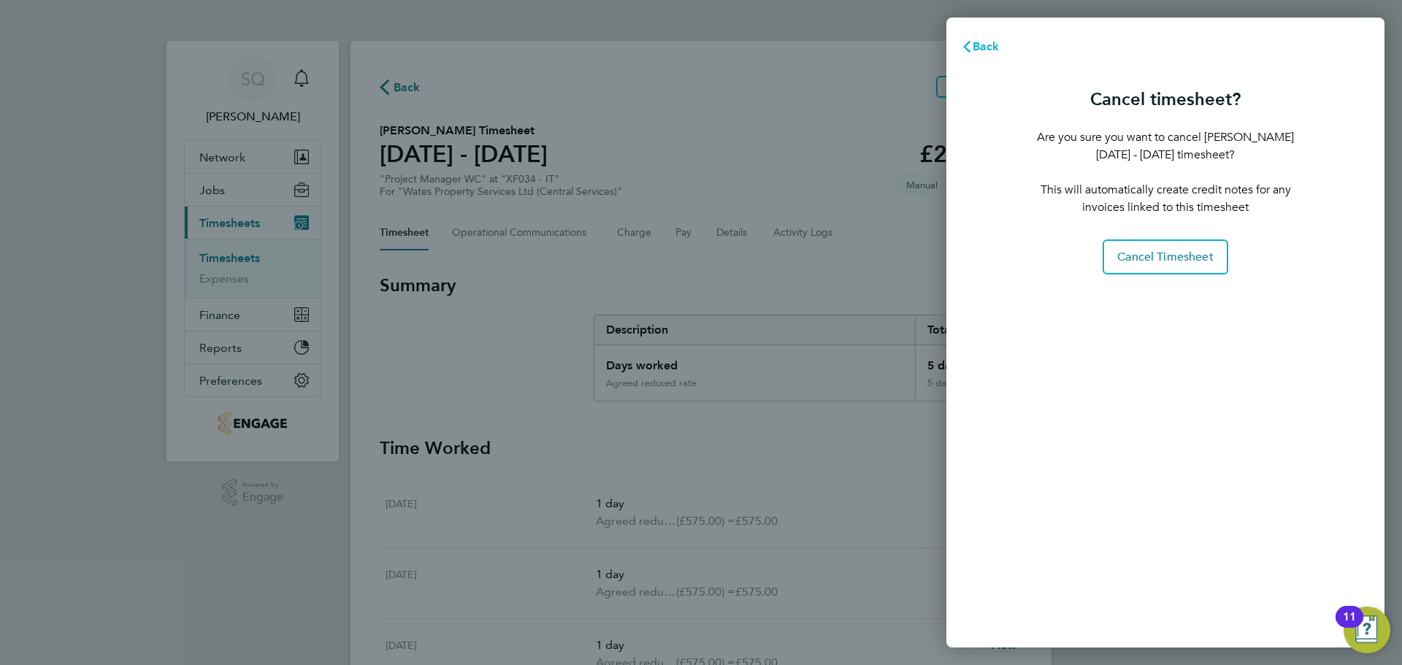
click at [961, 39] on svg-icon "button" at bounding box center [967, 46] width 12 height 14
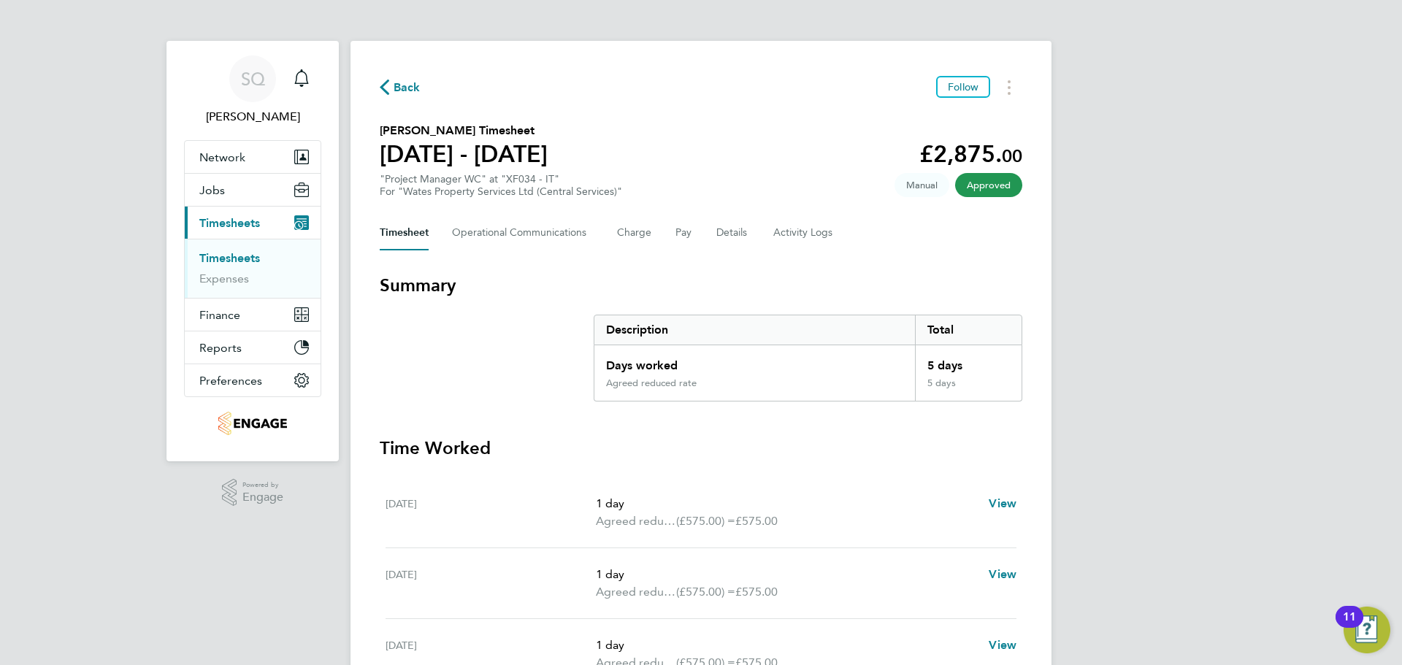
click at [416, 92] on span "Back" at bounding box center [406, 88] width 27 height 18
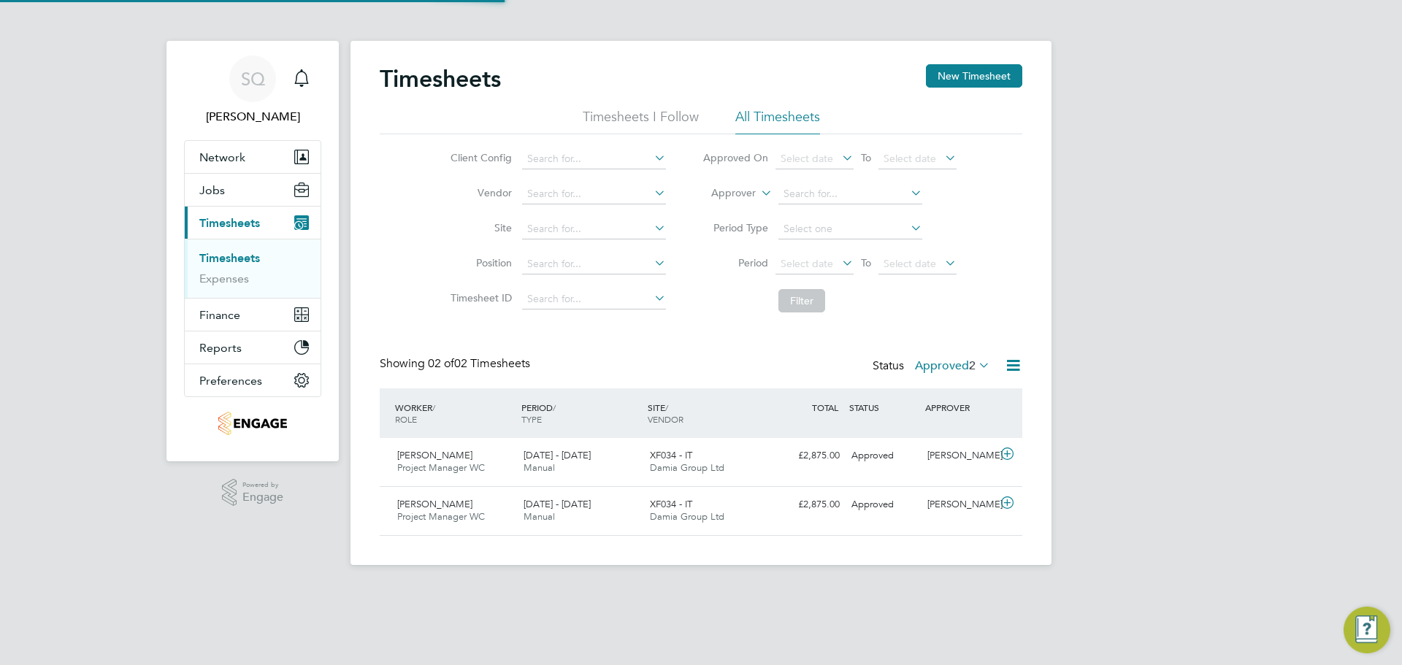
scroll to position [37, 127]
click at [973, 365] on span "2" at bounding box center [972, 365] width 7 height 15
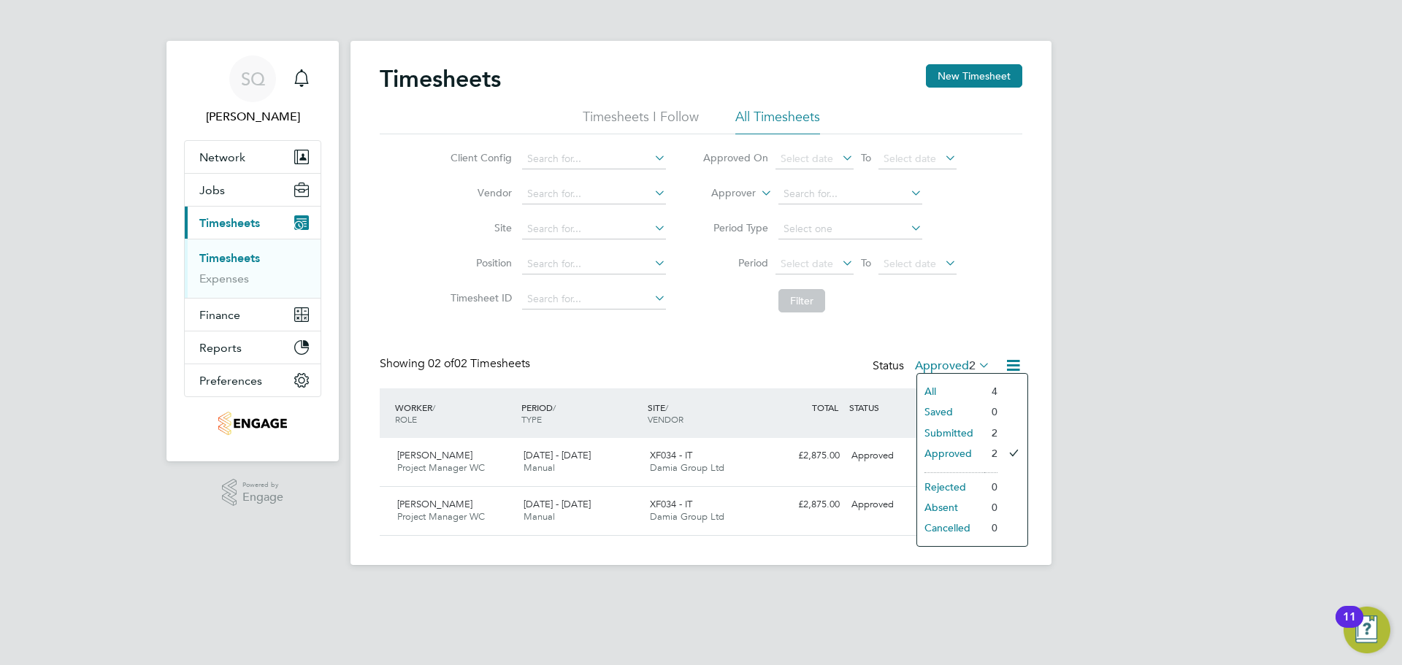
click at [957, 427] on li "Submitted" at bounding box center [950, 433] width 67 height 20
click at [563, 513] on div "13 - 19 Sep 2025 Manual" at bounding box center [581, 511] width 126 height 37
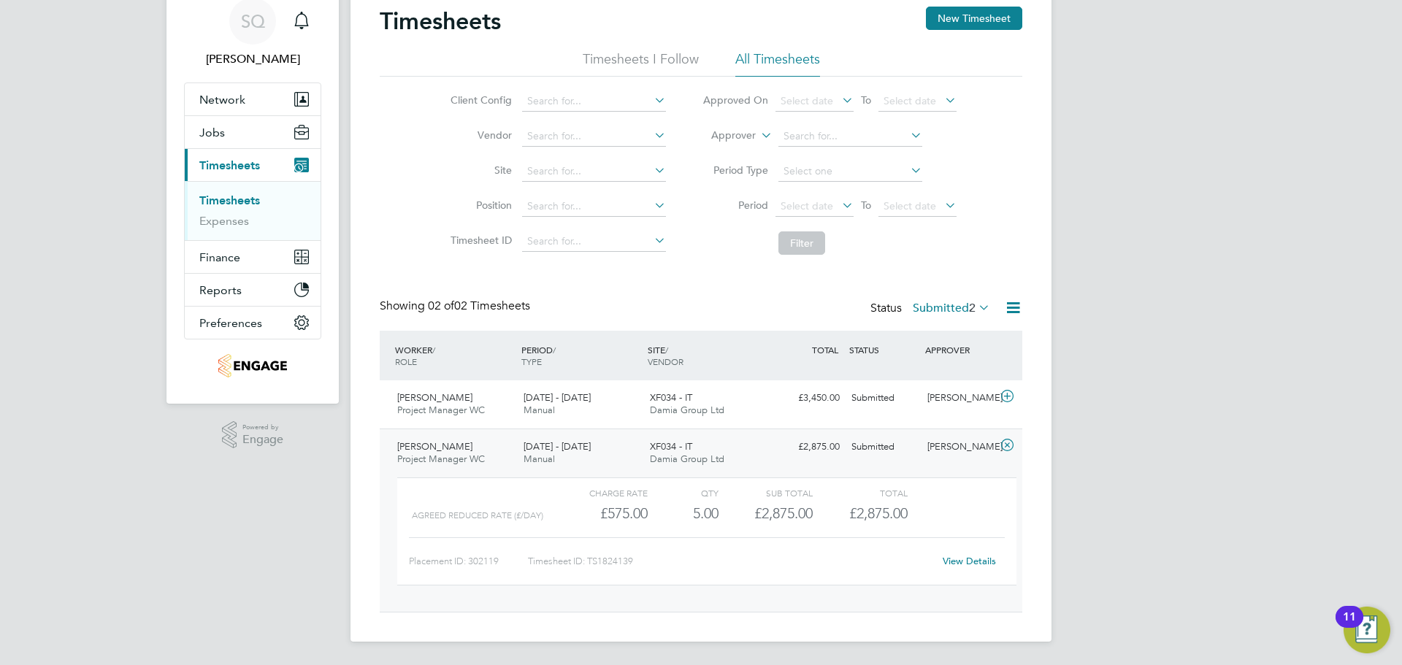
scroll to position [0, 0]
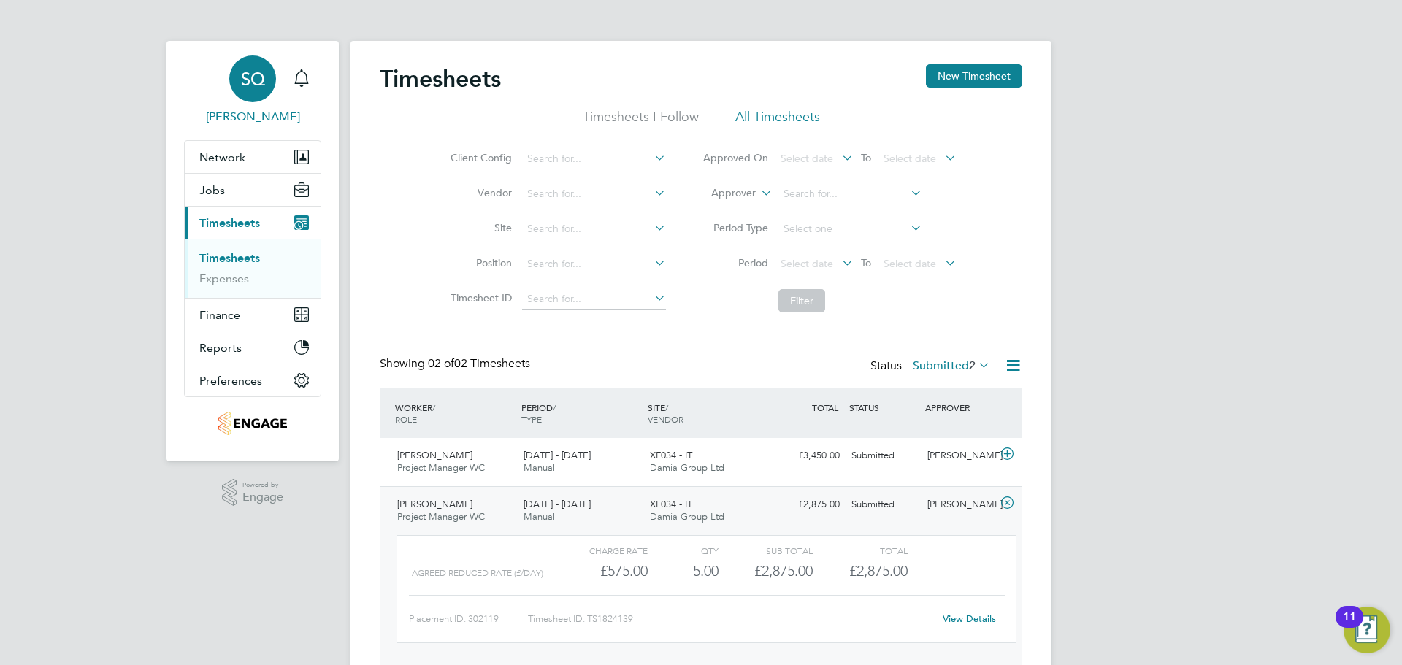
click at [241, 75] on span "SQ" at bounding box center [253, 78] width 24 height 19
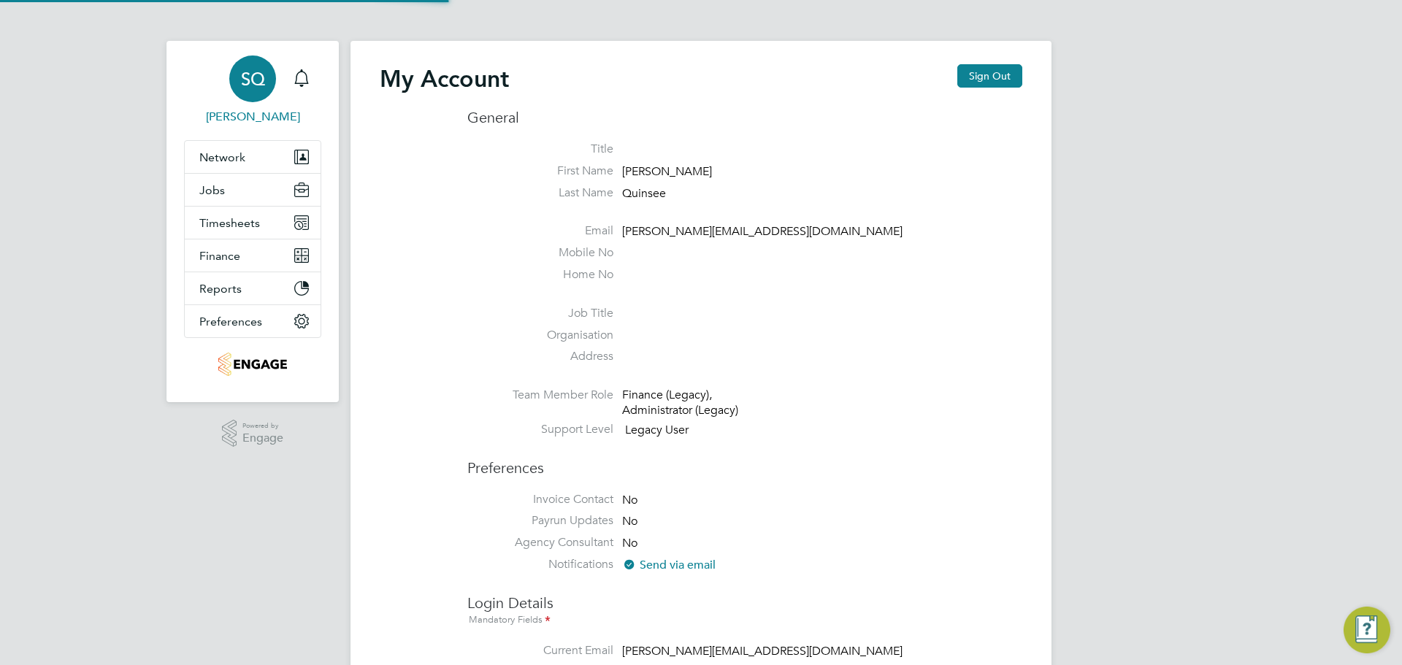
type input "sam.quinsee@damiagroup.com"
click at [999, 73] on button "Sign Out" at bounding box center [989, 75] width 65 height 23
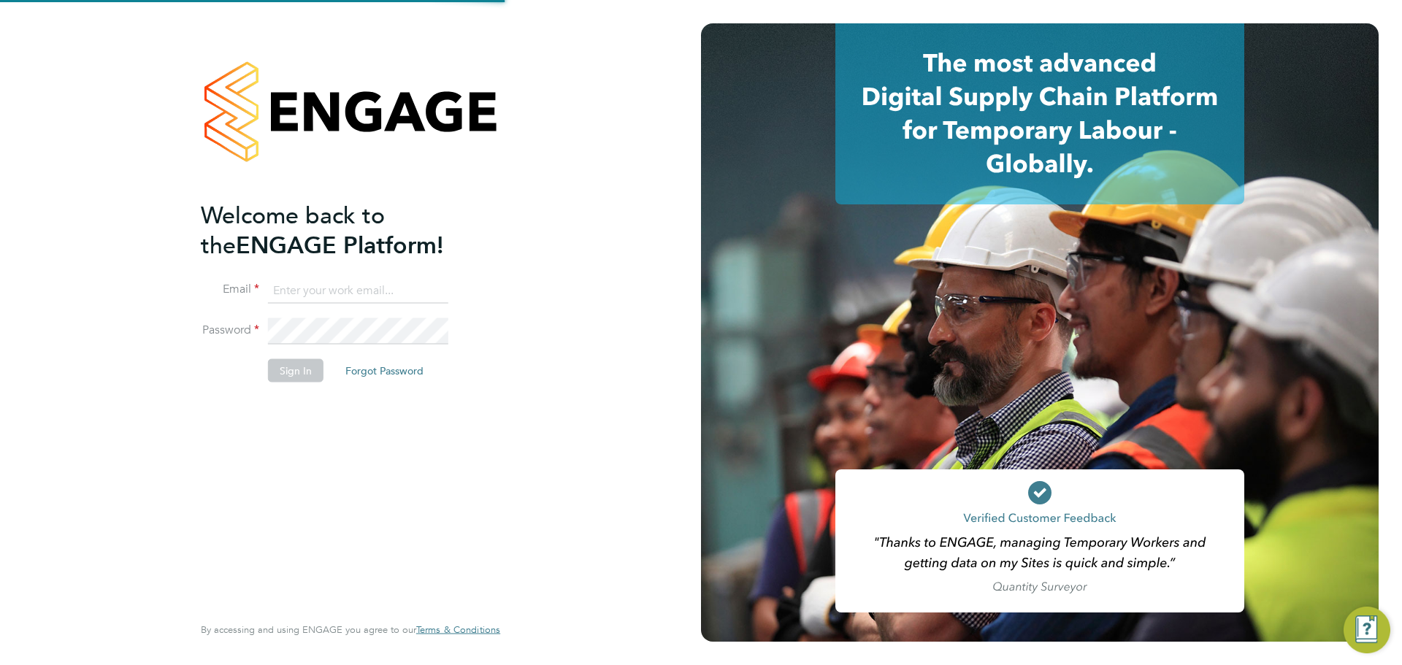
type input "sam.quinsee@damiagroup.com"
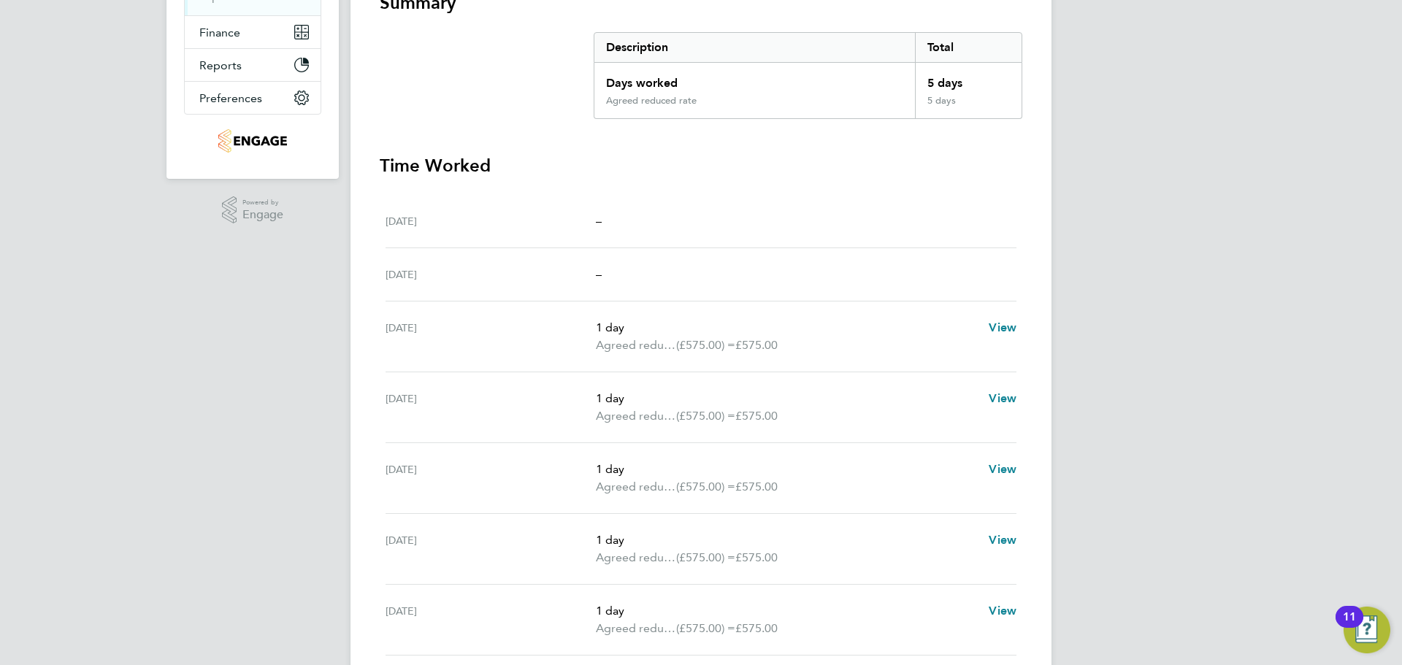
scroll to position [292, 0]
